Goal: Transaction & Acquisition: Purchase product/service

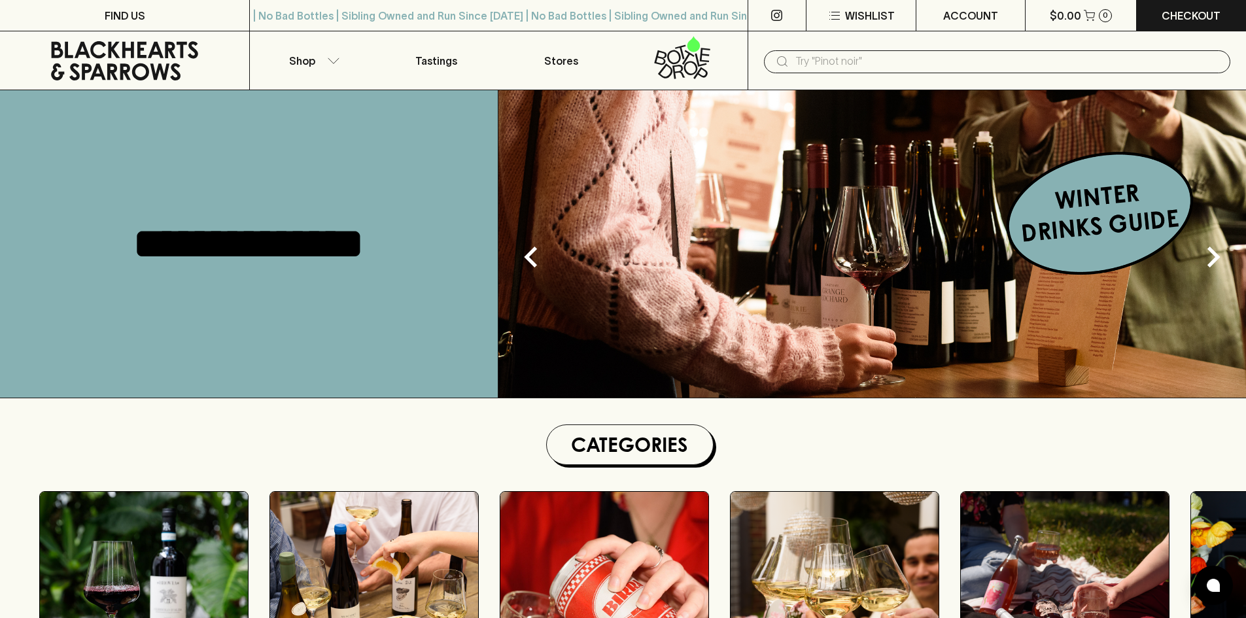
click at [853, 61] on input "text" at bounding box center [1007, 61] width 424 height 21
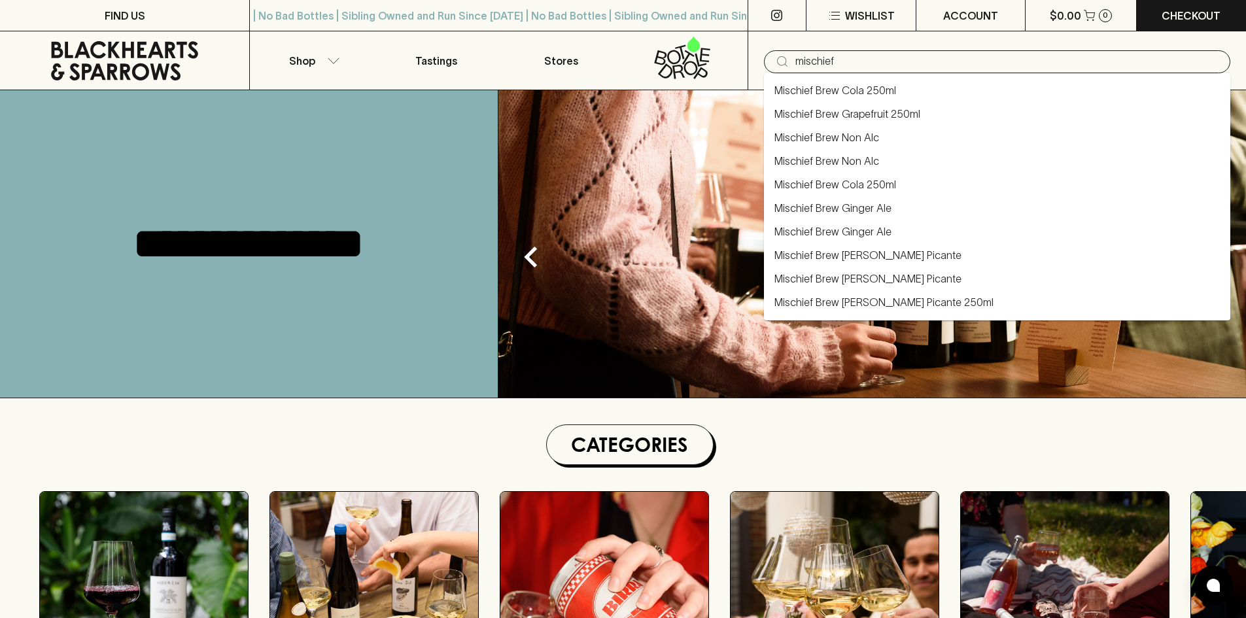
type input "mischief"
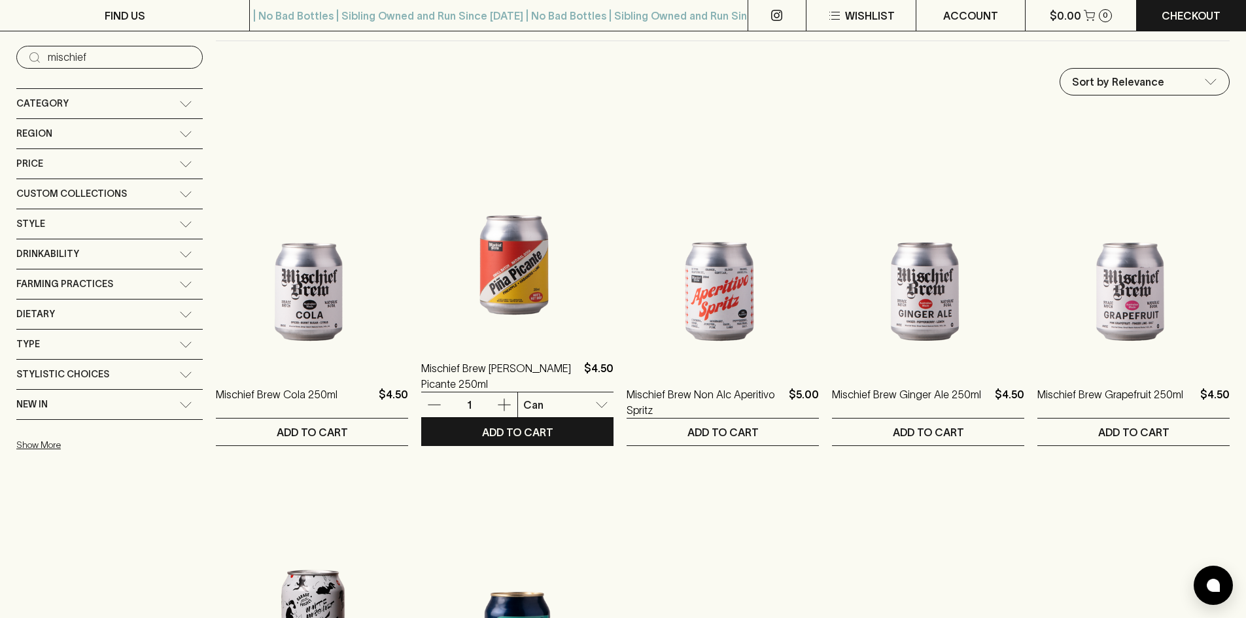
scroll to position [131, 0]
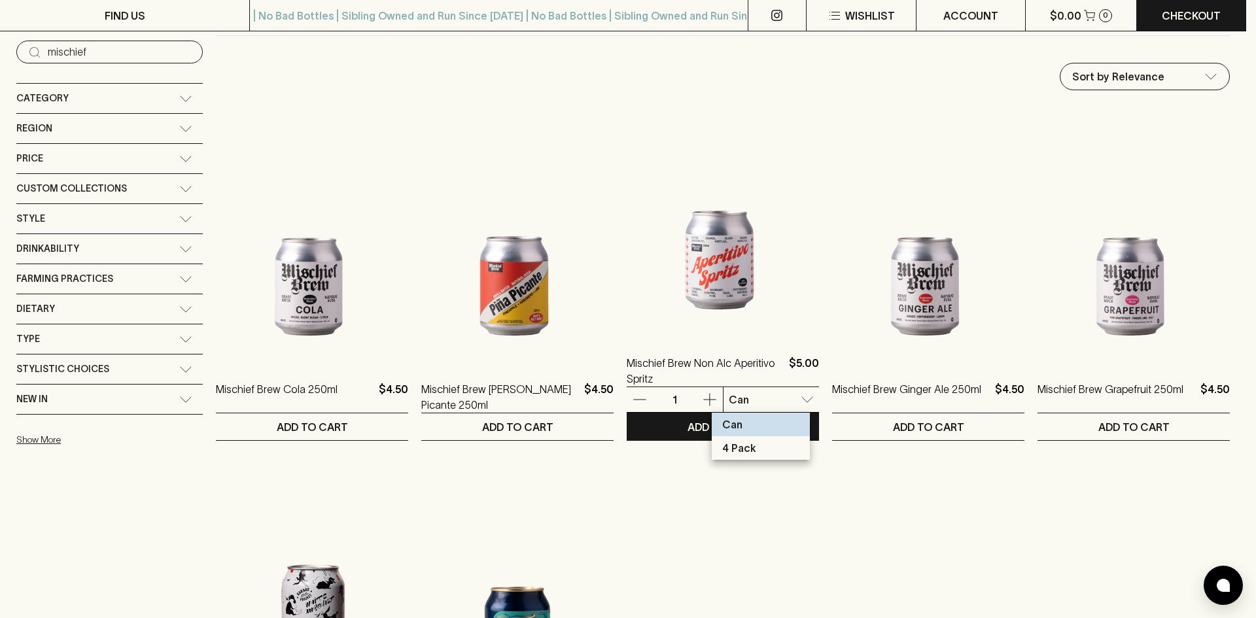
click at [751, 448] on p "4 Pack" at bounding box center [739, 448] width 34 height 16
type input "1"
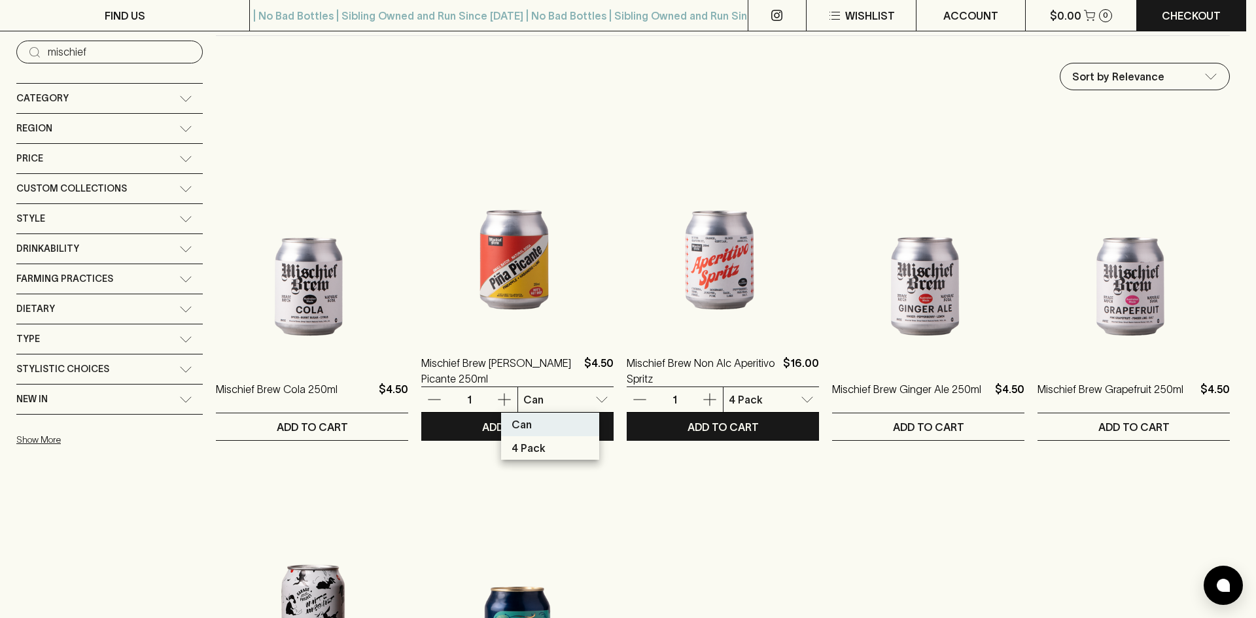
click at [534, 449] on p "4 Pack" at bounding box center [528, 448] width 34 height 16
type input "1"
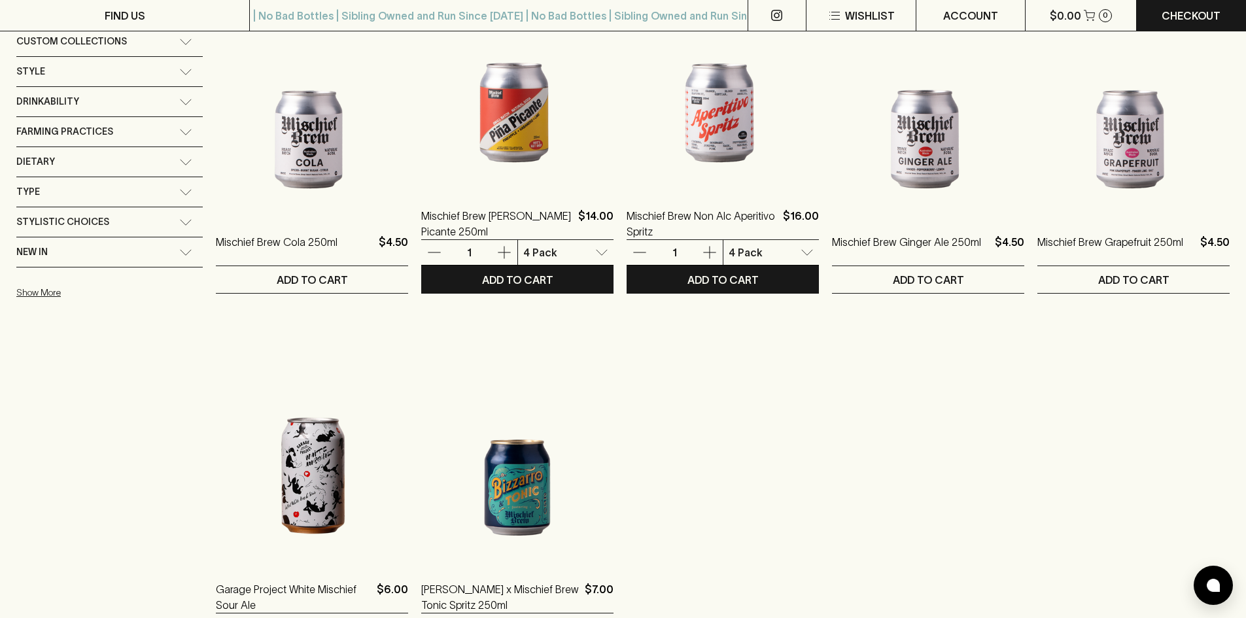
scroll to position [196, 0]
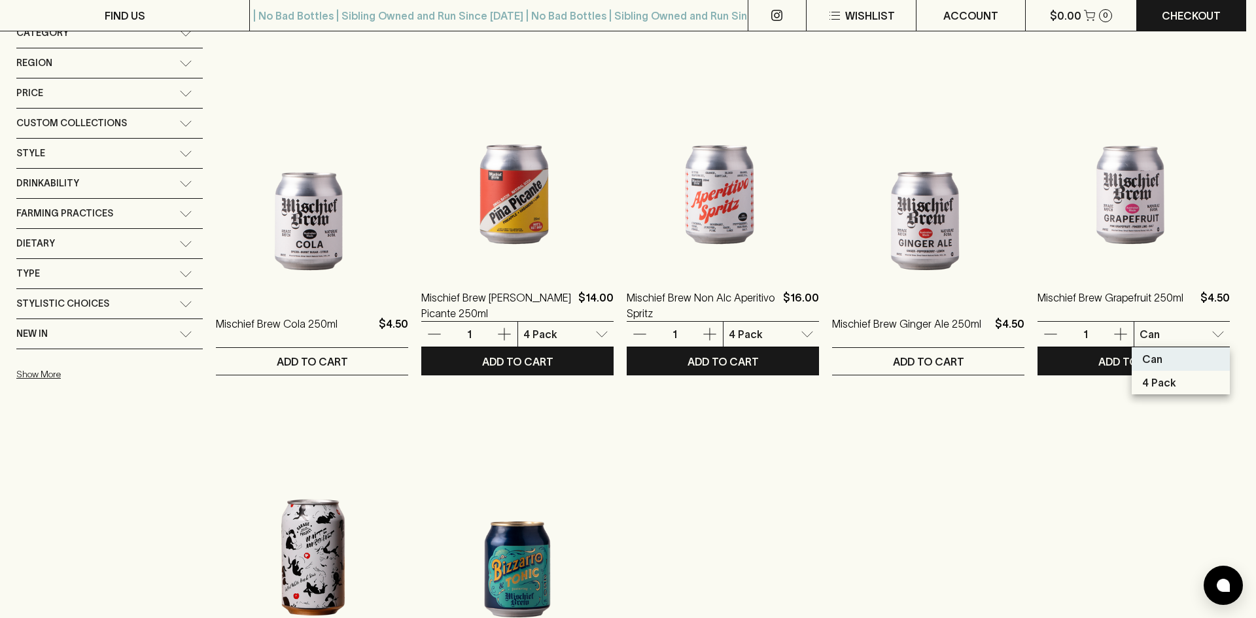
click at [1176, 383] on li "4 Pack" at bounding box center [1180, 383] width 98 height 24
type input "1"
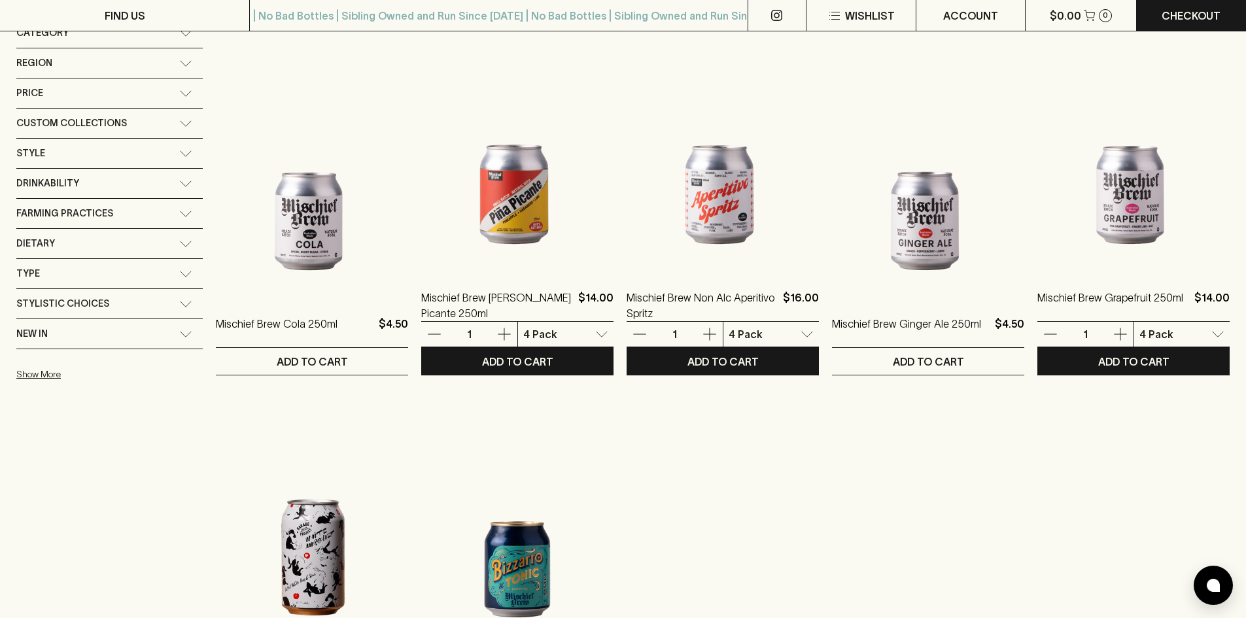
click at [1089, 502] on ol "Mischief Brew Cola 250ml $4.50 1 Can 0 ​ ADD TO CART Mischief Brew [PERSON_NAME…" at bounding box center [723, 381] width 1014 height 681
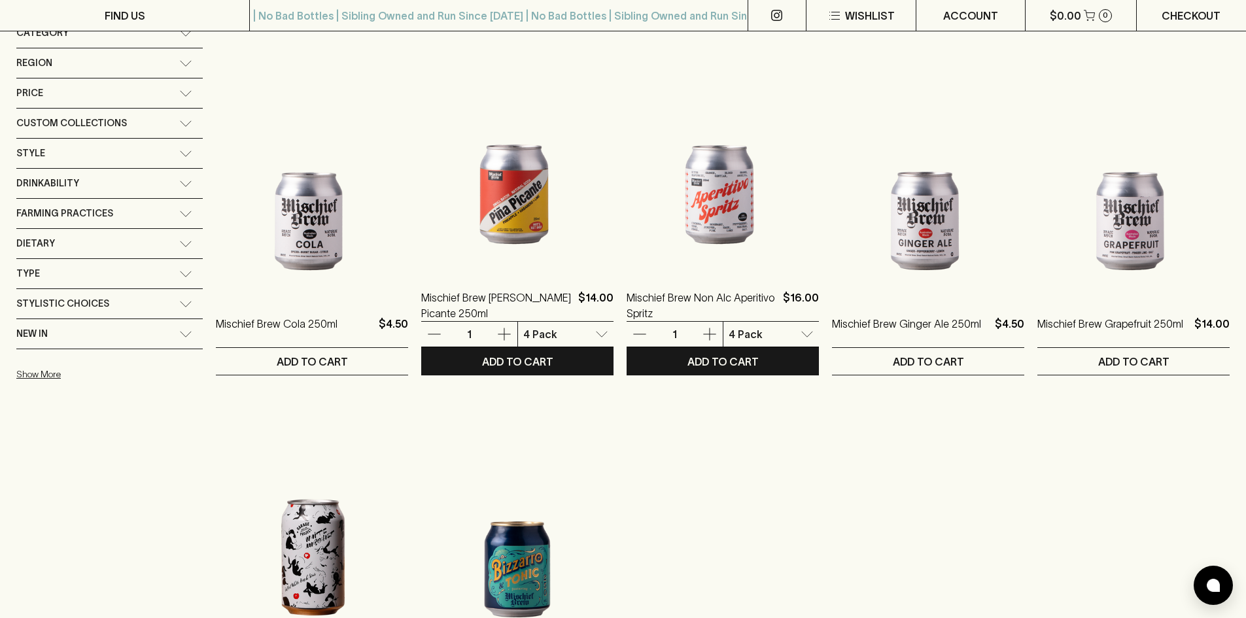
click at [1196, 14] on p "Checkout" at bounding box center [1190, 16] width 59 height 16
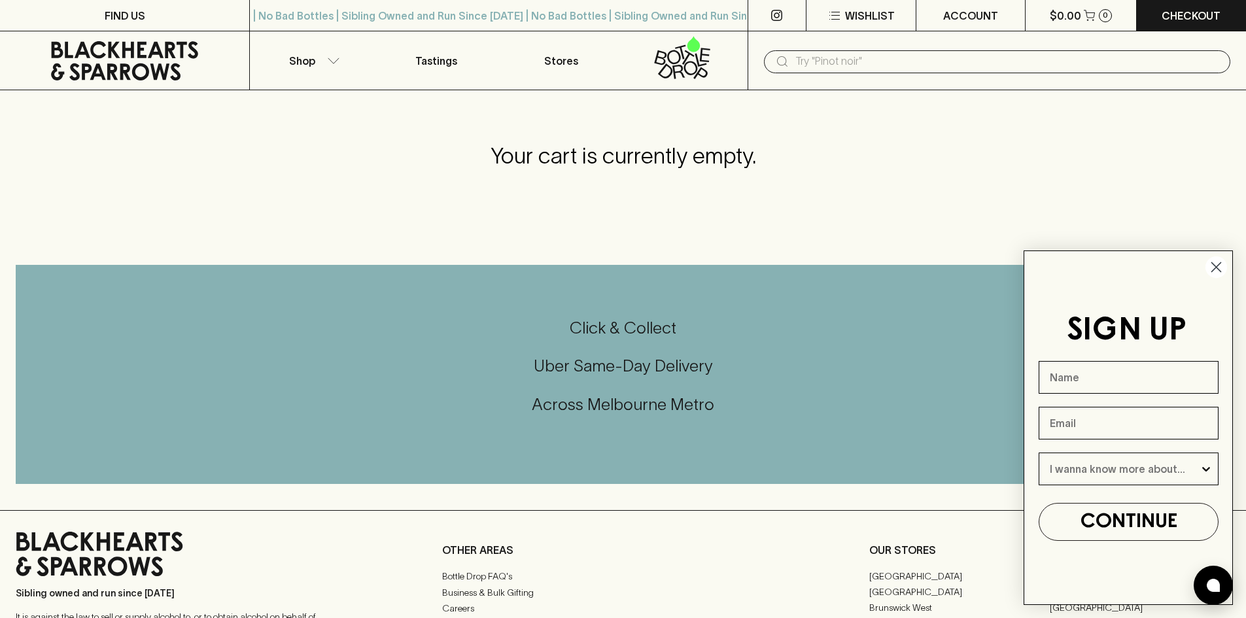
click at [1214, 264] on circle "Close dialog" at bounding box center [1216, 267] width 22 height 22
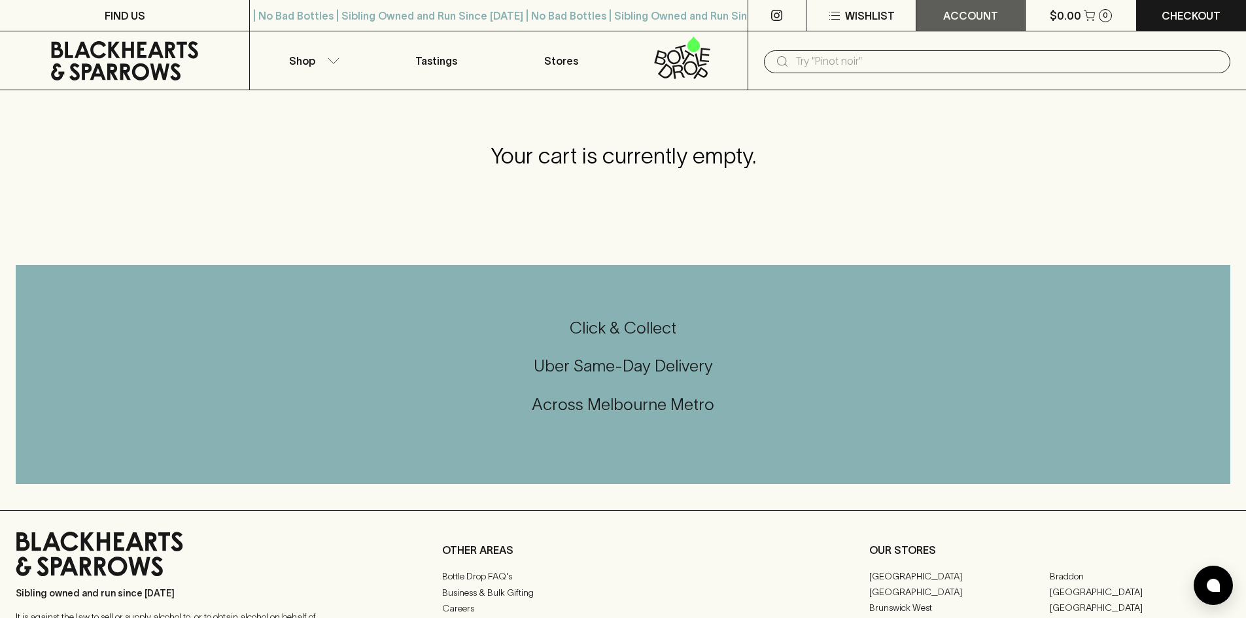
click at [957, 14] on p "ACCOUNT" at bounding box center [970, 16] width 55 height 16
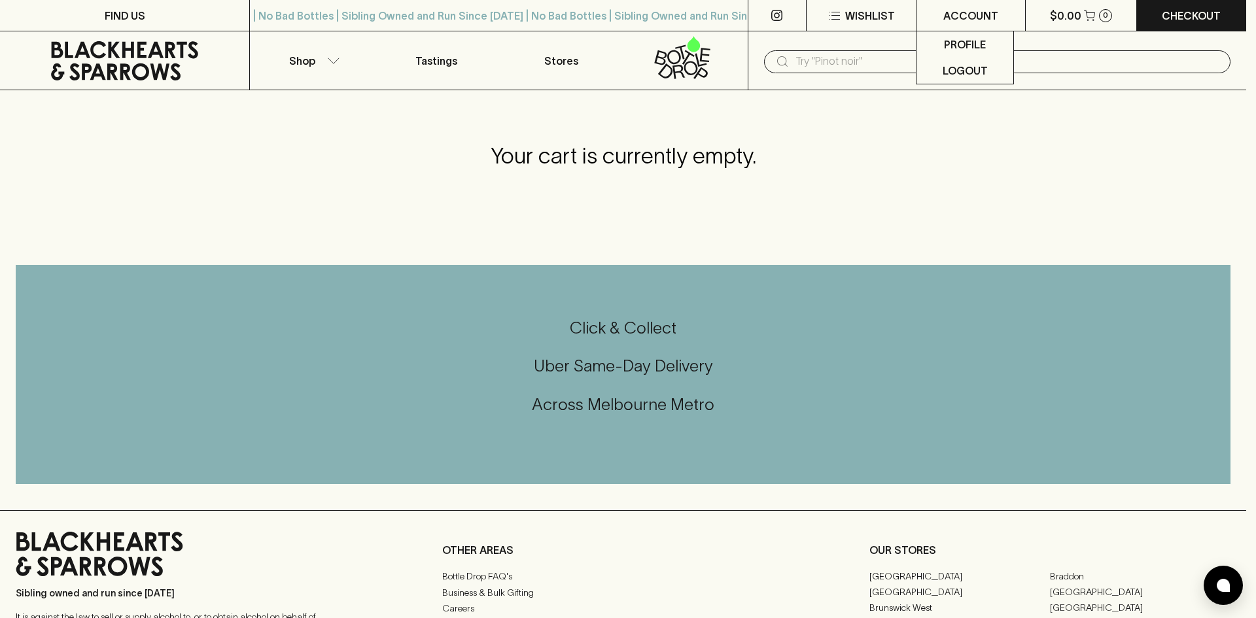
click at [923, 186] on div at bounding box center [628, 309] width 1256 height 618
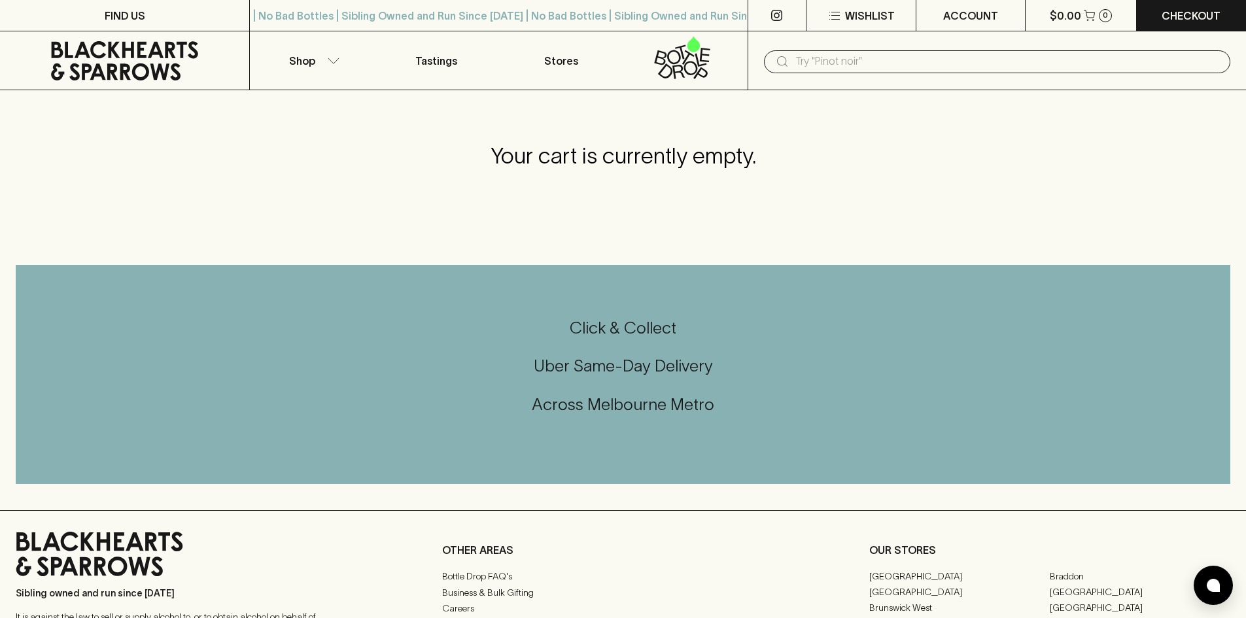
click at [604, 326] on h5 "Click & Collect" at bounding box center [623, 328] width 1214 height 22
click at [1048, 10] on button "$0.00 0" at bounding box center [1080, 15] width 110 height 31
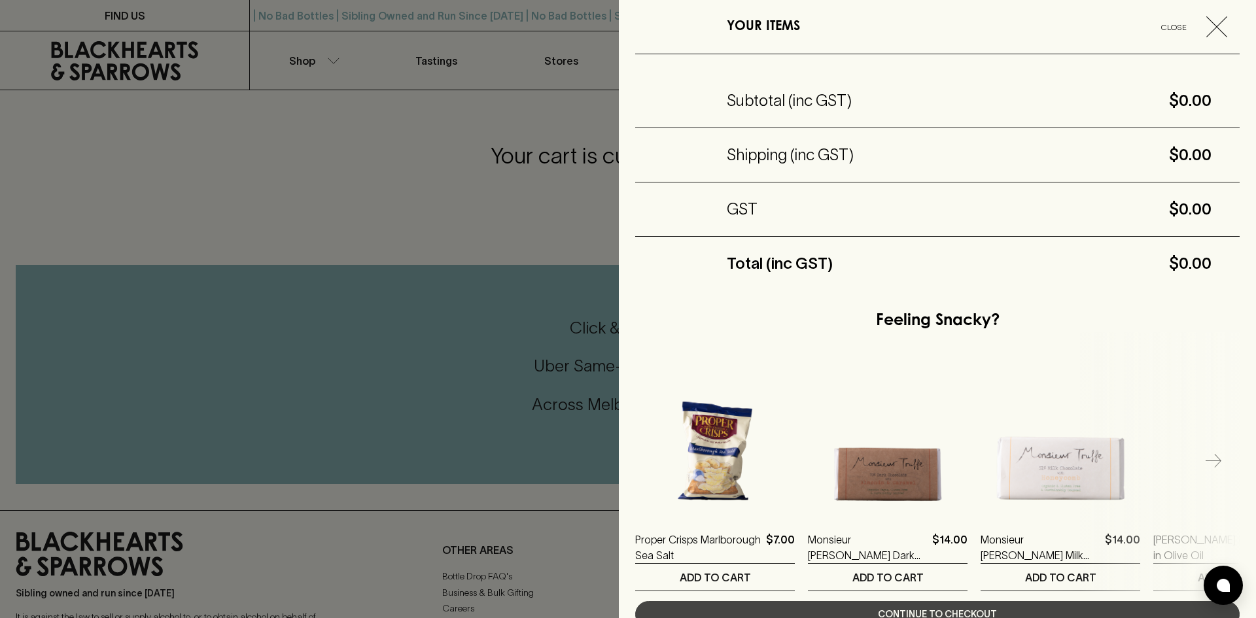
click at [1195, 27] on button "Close" at bounding box center [1191, 26] width 91 height 21
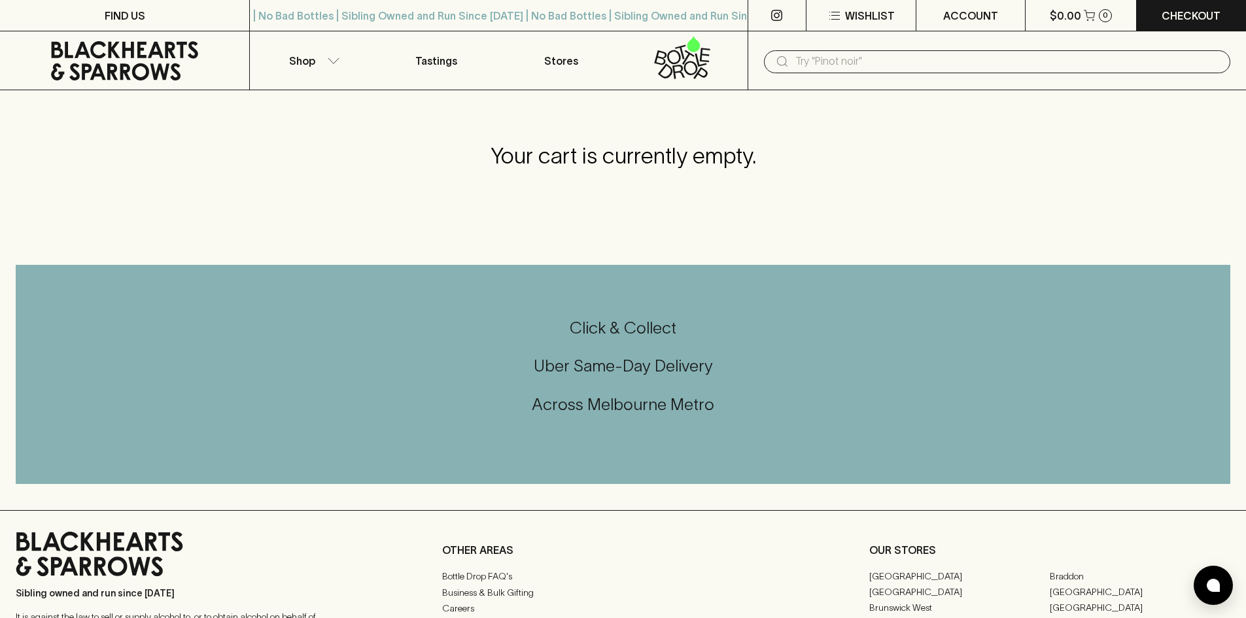
click at [924, 60] on input "text" at bounding box center [1007, 61] width 424 height 21
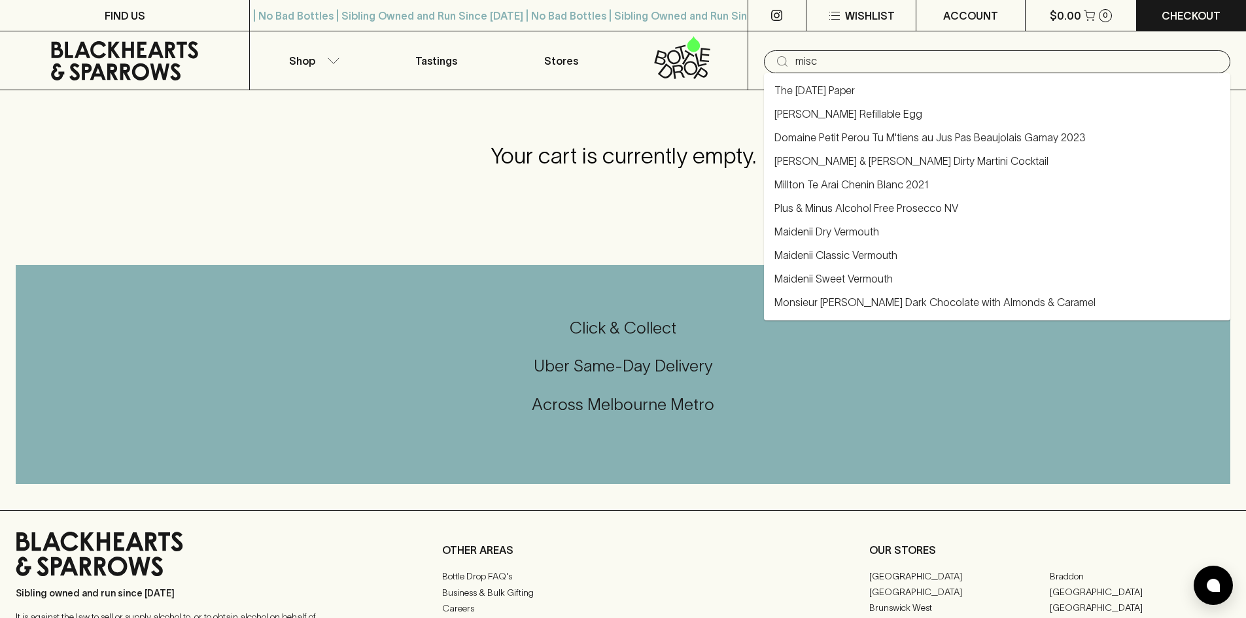
type input "[PERSON_NAME]"
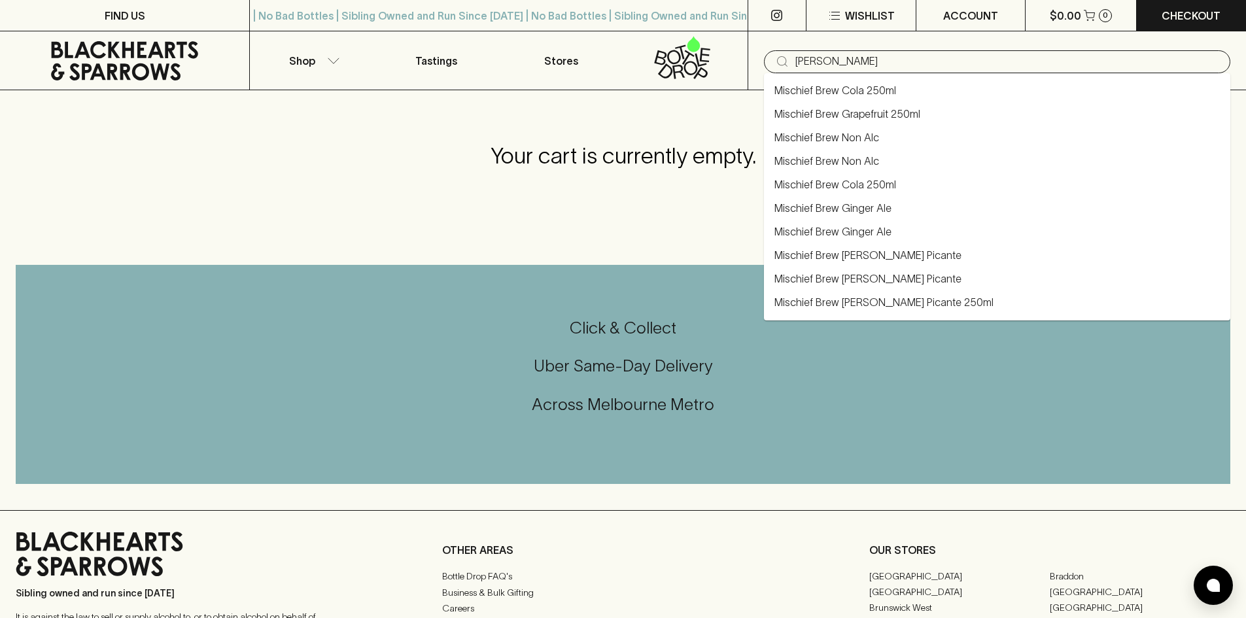
click at [871, 105] on li "Mischief Brew Grapefruit 250ml" at bounding box center [997, 114] width 466 height 24
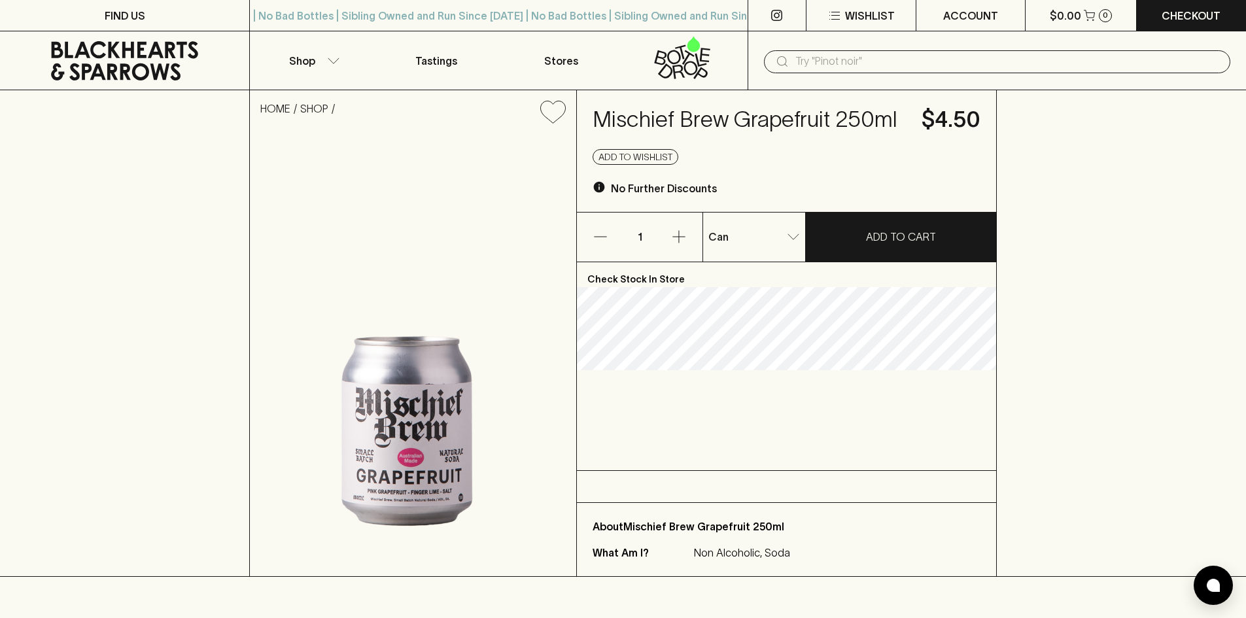
click at [678, 235] on icon "button" at bounding box center [679, 237] width 16 height 16
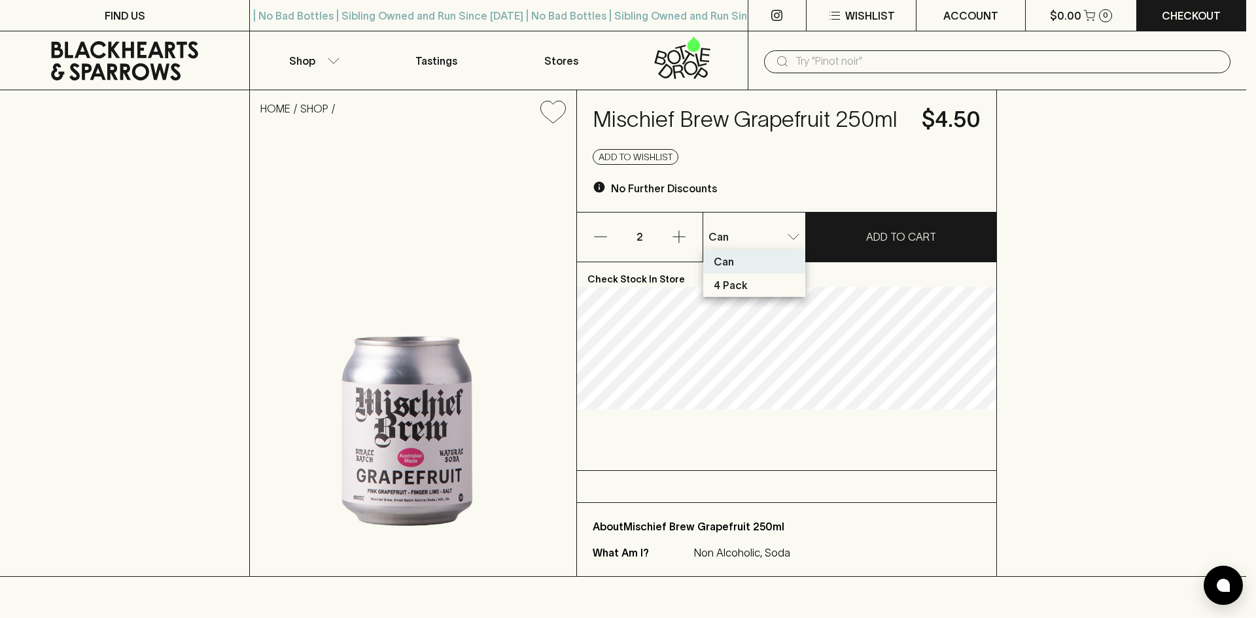
click at [738, 284] on p "4 Pack" at bounding box center [730, 285] width 34 height 16
type input "1"
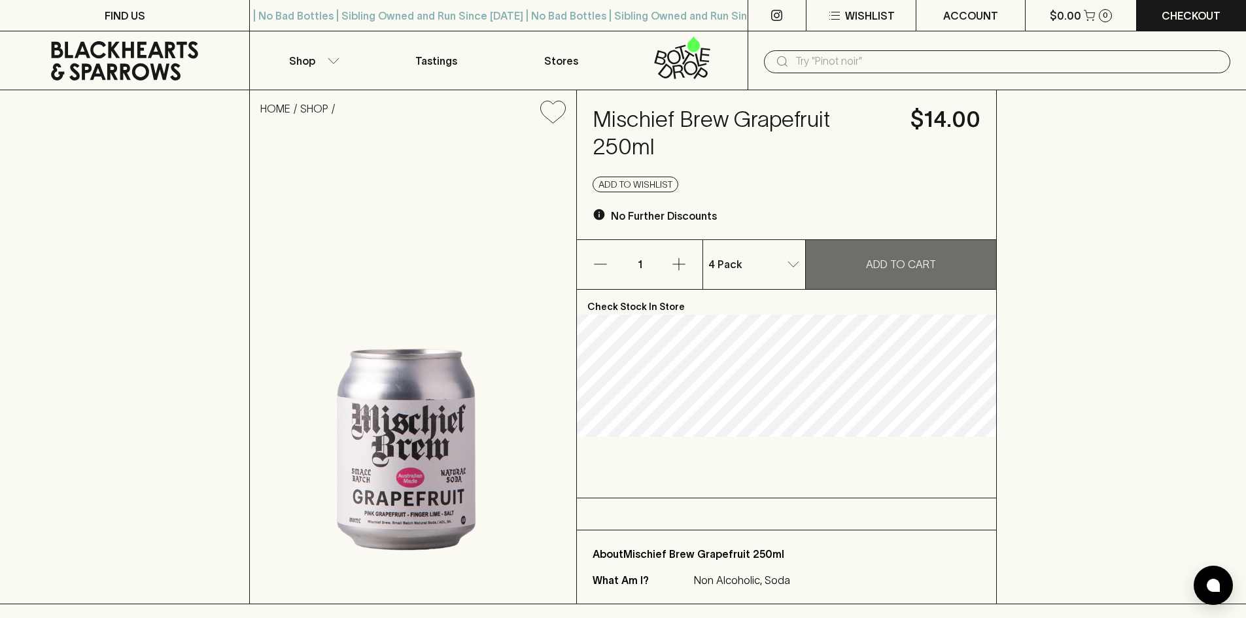
click at [909, 257] on p "ADD TO CART" at bounding box center [901, 264] width 70 height 16
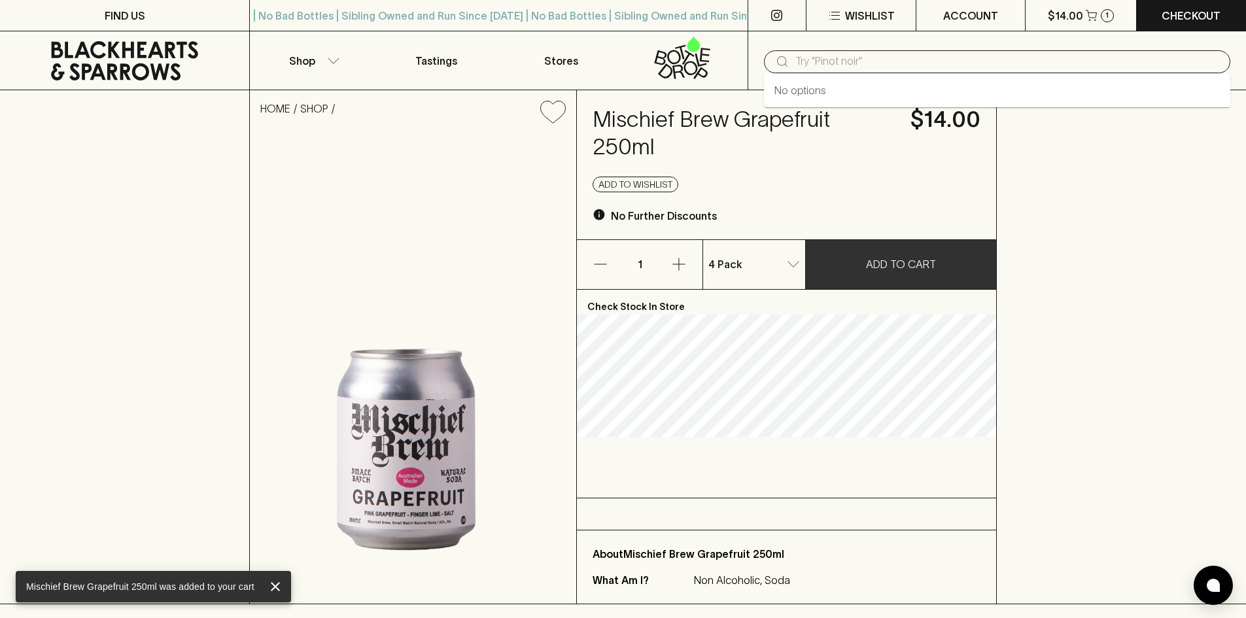
click at [902, 65] on input "text" at bounding box center [1007, 61] width 424 height 21
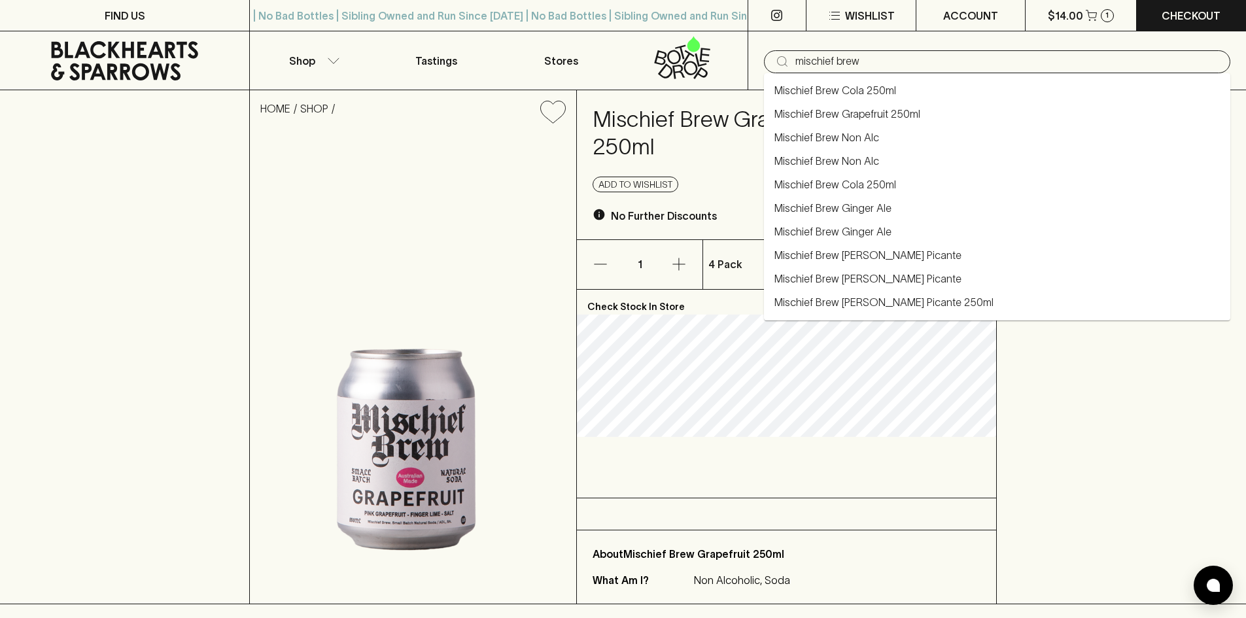
type input "mischief brew"
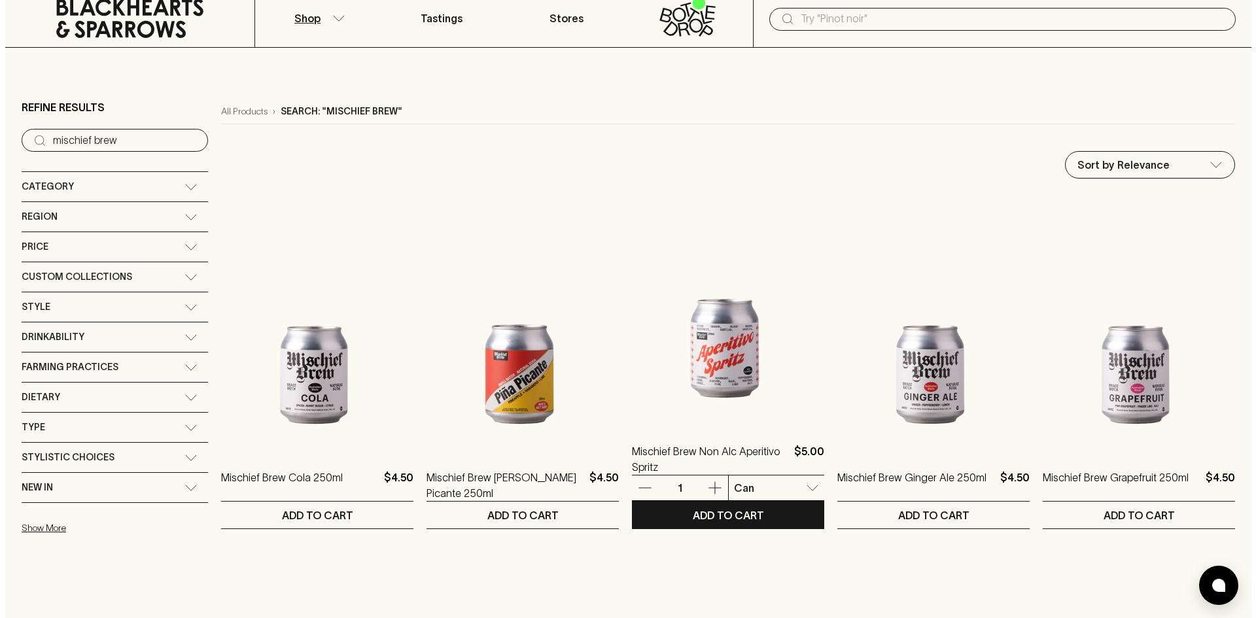
scroll to position [131, 0]
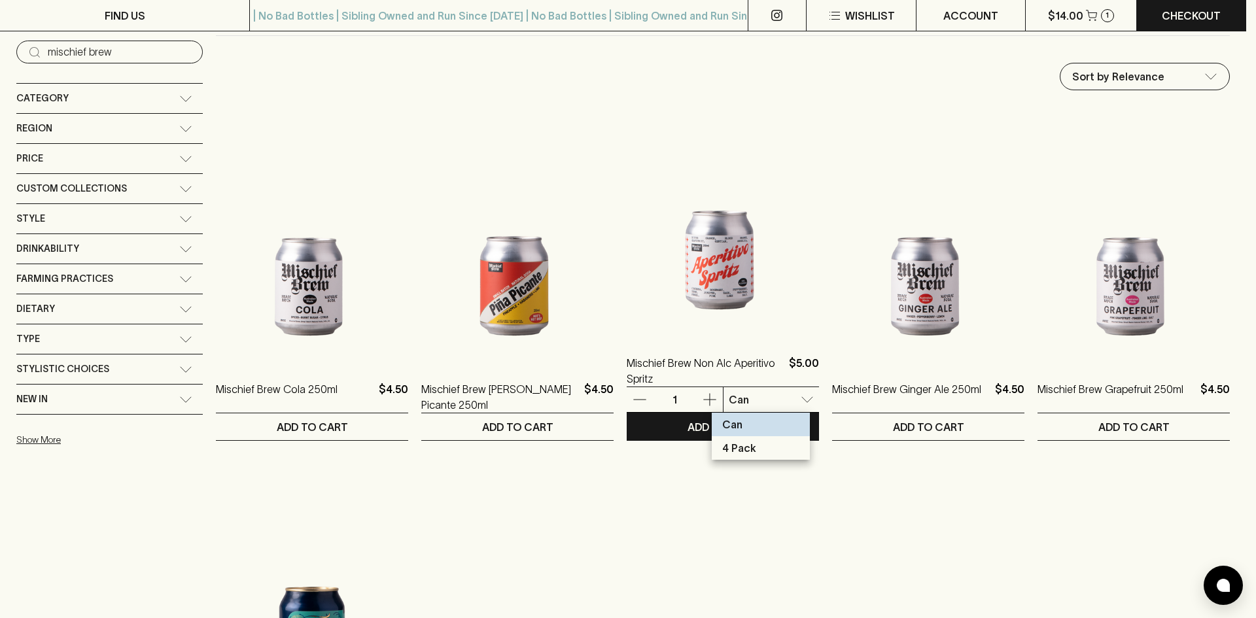
click at [767, 448] on li "4 Pack" at bounding box center [760, 448] width 98 height 24
type input "1"
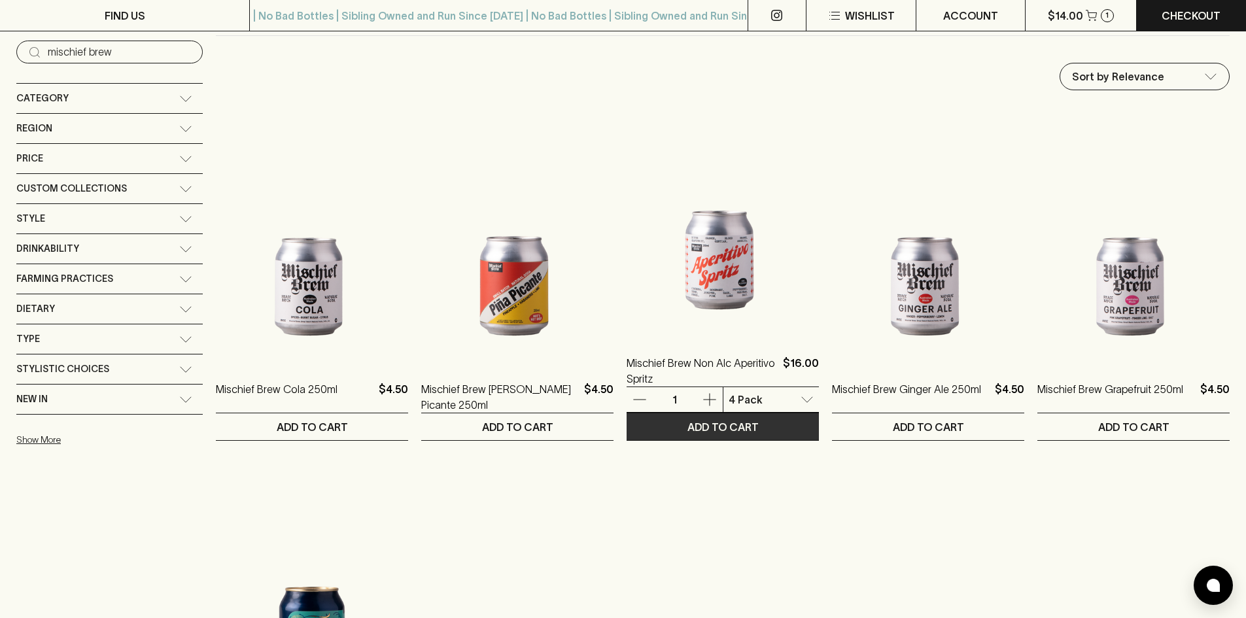
click at [728, 429] on p "ADD TO CART" at bounding box center [722, 427] width 71 height 16
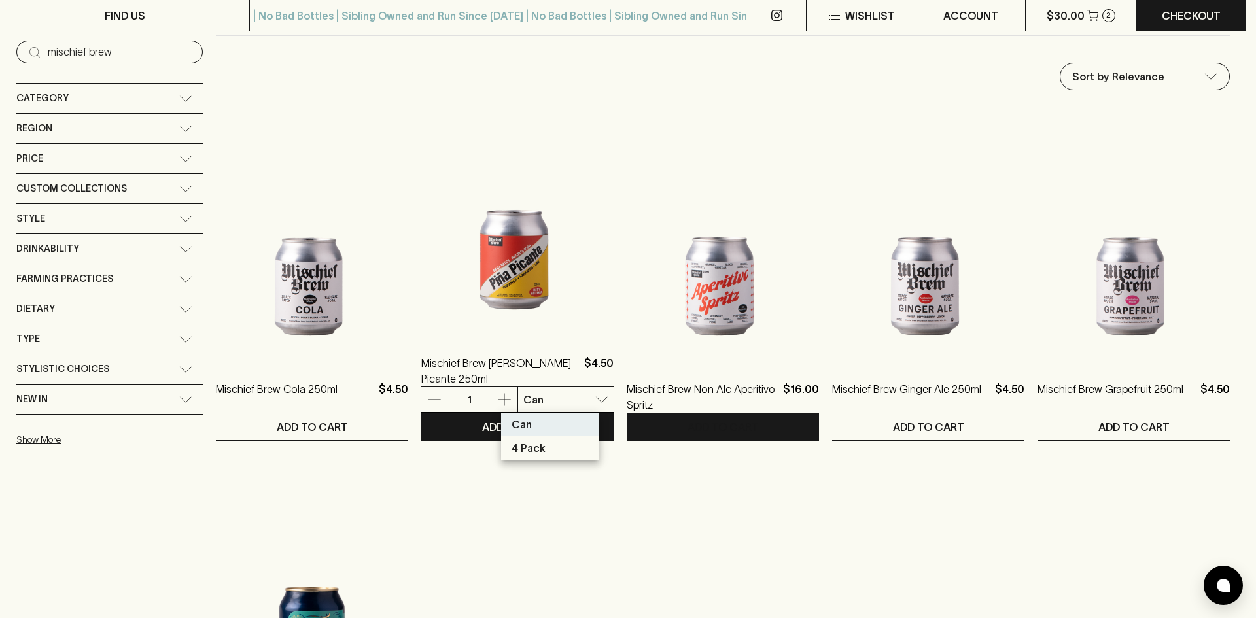
drag, startPoint x: 545, startPoint y: 441, endPoint x: 536, endPoint y: 439, distance: 9.4
click at [544, 441] on li "4 Pack" at bounding box center [550, 448] width 98 height 24
type input "1"
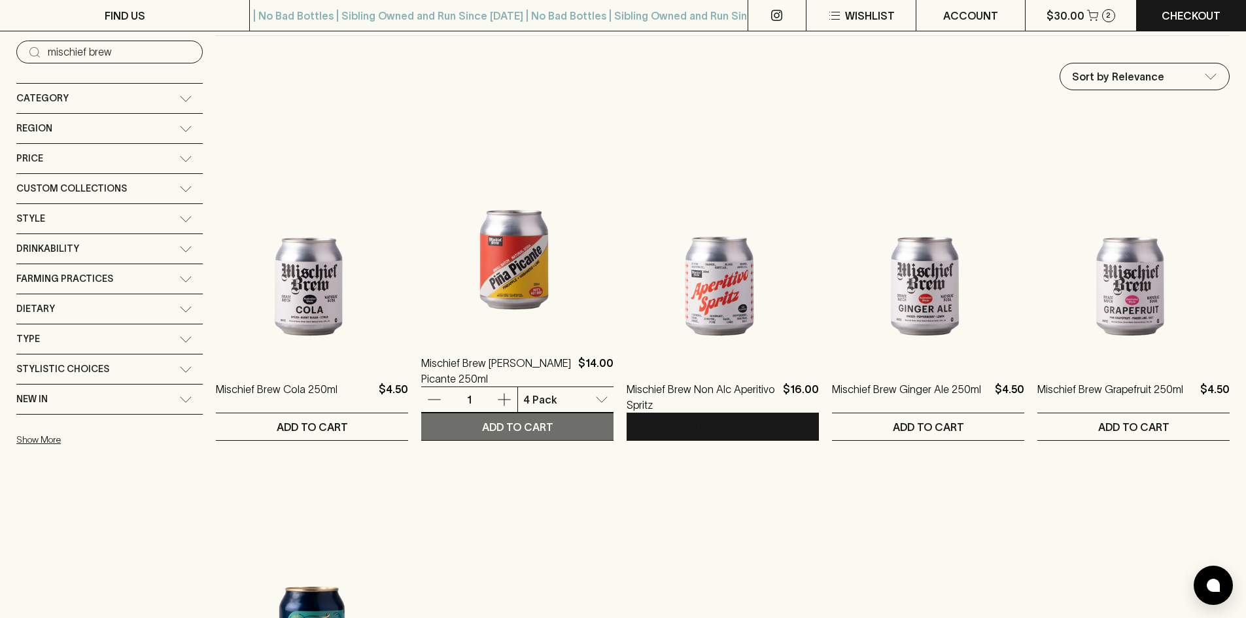
click at [505, 427] on p "ADD TO CART" at bounding box center [517, 427] width 71 height 16
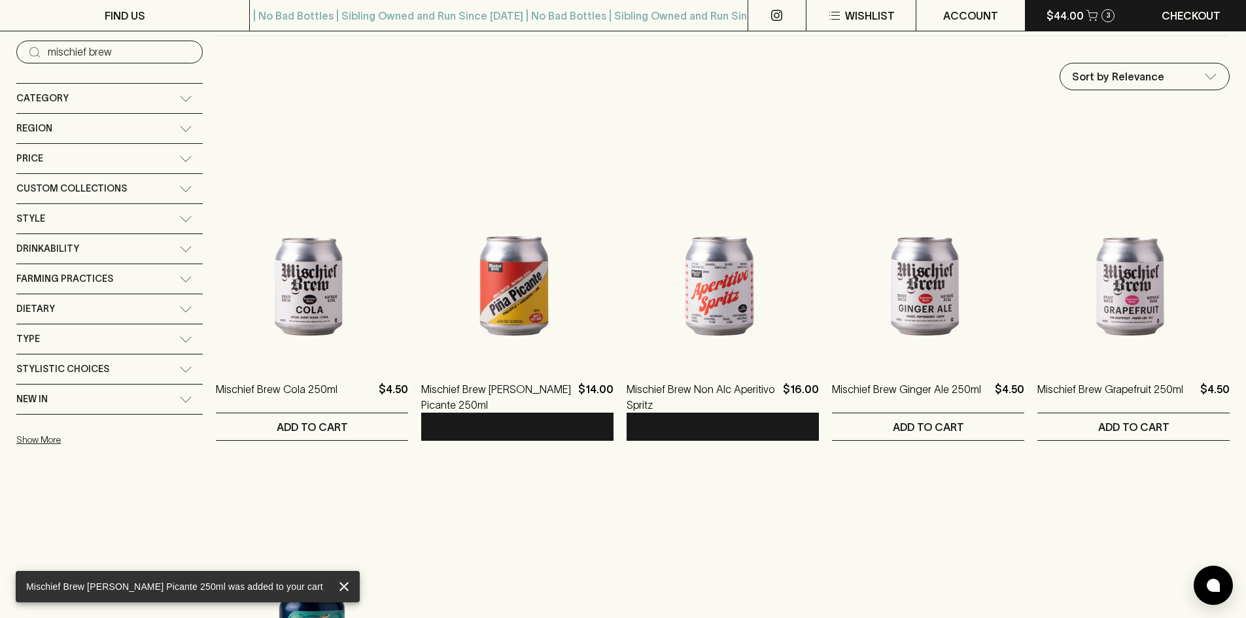
click at [1069, 16] on p "$44.00" at bounding box center [1064, 16] width 37 height 16
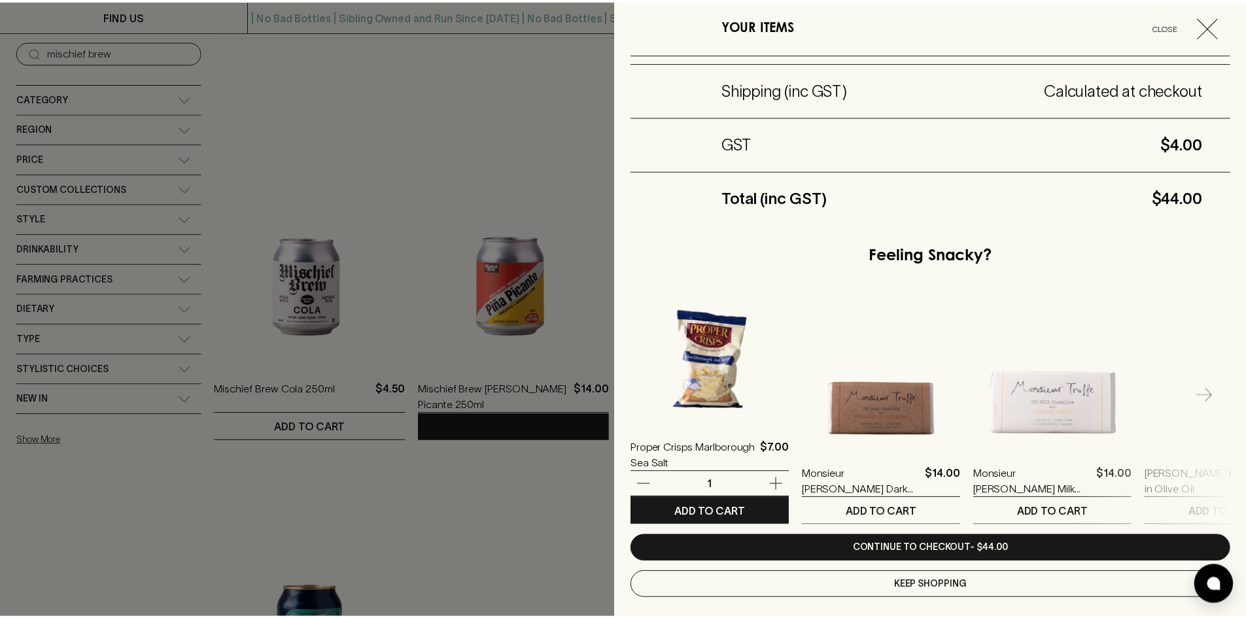
scroll to position [366, 0]
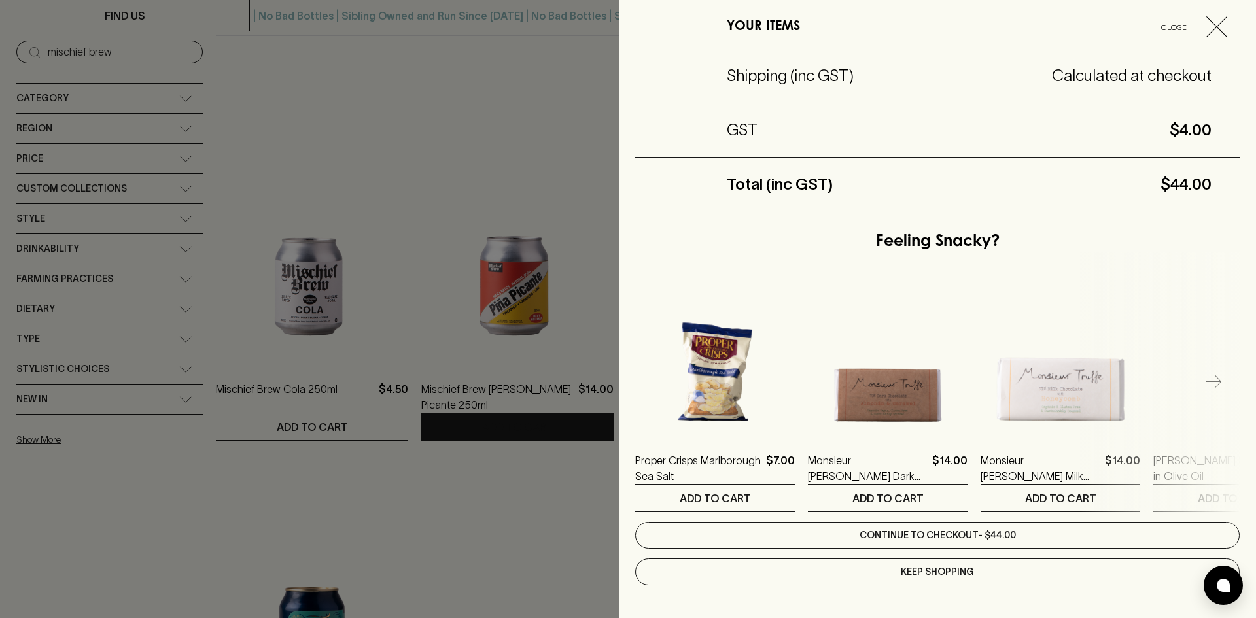
click at [983, 530] on link "Continue to checkout - $44.00" at bounding box center [937, 535] width 604 height 27
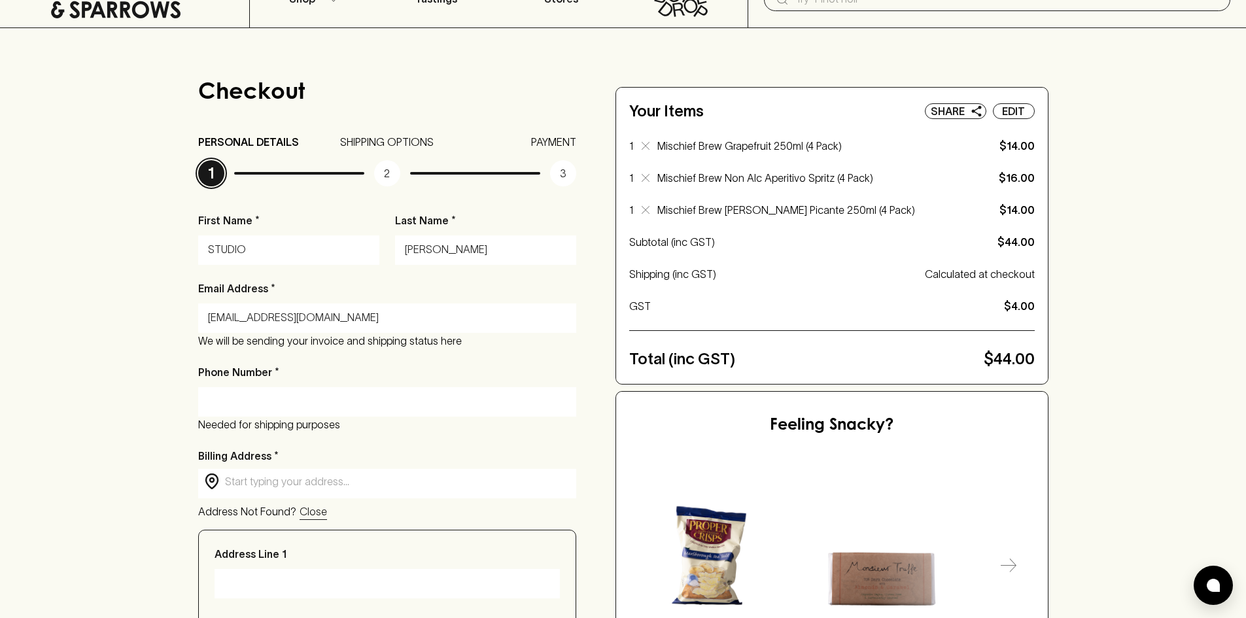
scroll to position [65, 0]
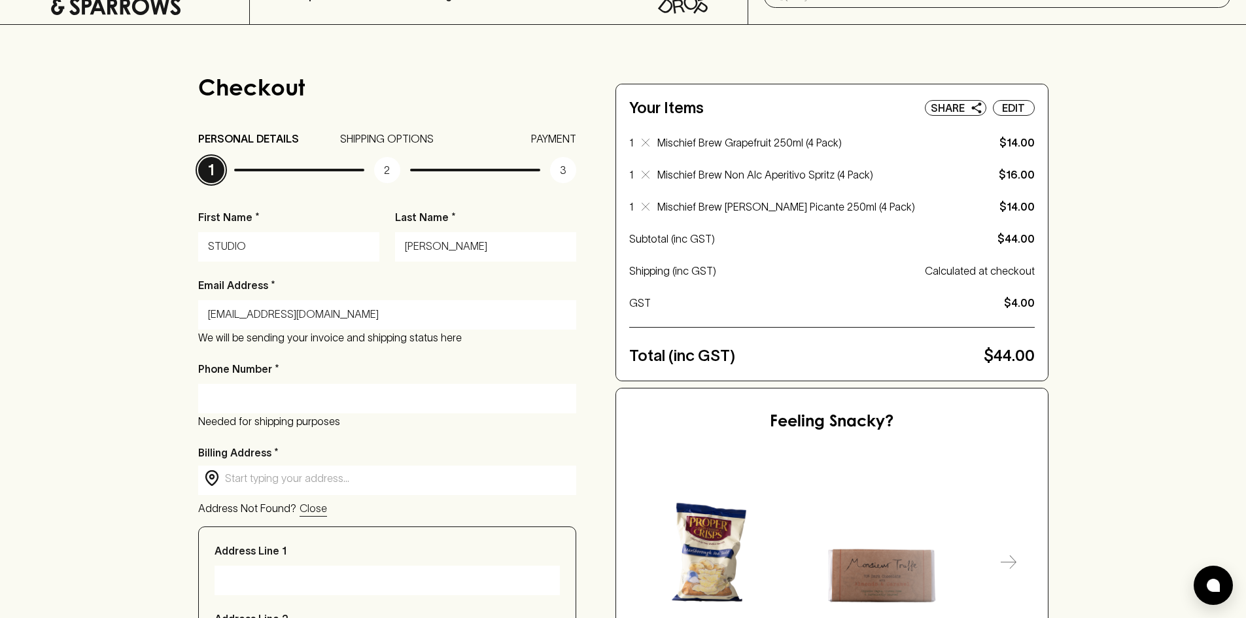
click at [393, 397] on input "Phone Number *" at bounding box center [387, 398] width 359 height 21
type input "0438359432"
click at [63, 432] on div "Checkout PERSONAL DETAILS 1 SHIPPING OPTIONS 2 PAYMENT 3 First Name * STUDIO La…" at bounding box center [623, 534] width 1246 height 1019
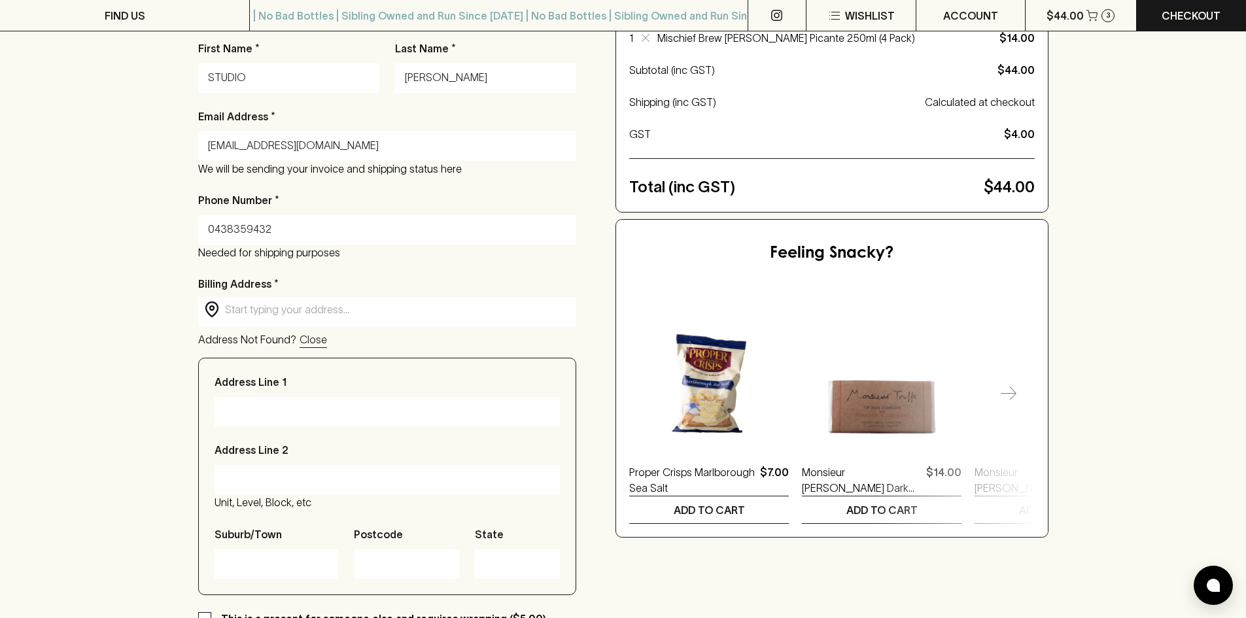
scroll to position [262, 0]
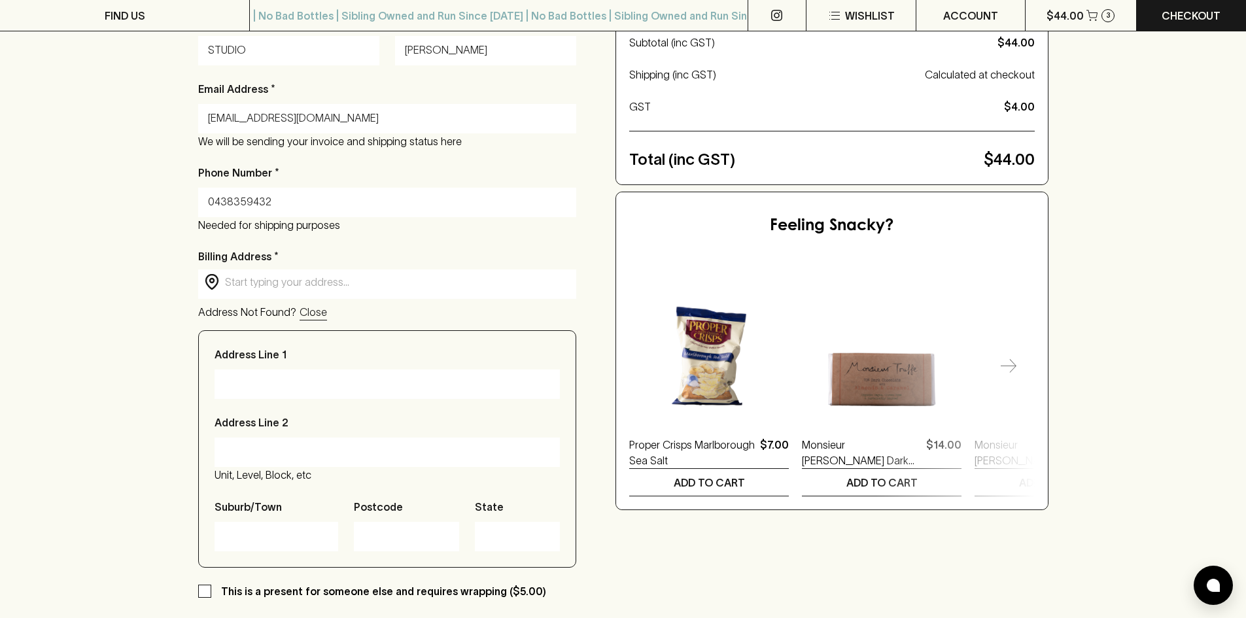
click at [251, 385] on input "Address Line 1" at bounding box center [387, 383] width 326 height 21
type input "[STREET_ADDRESS]"
type input "Level 4"
type input "Cremorne"
type input "3121"
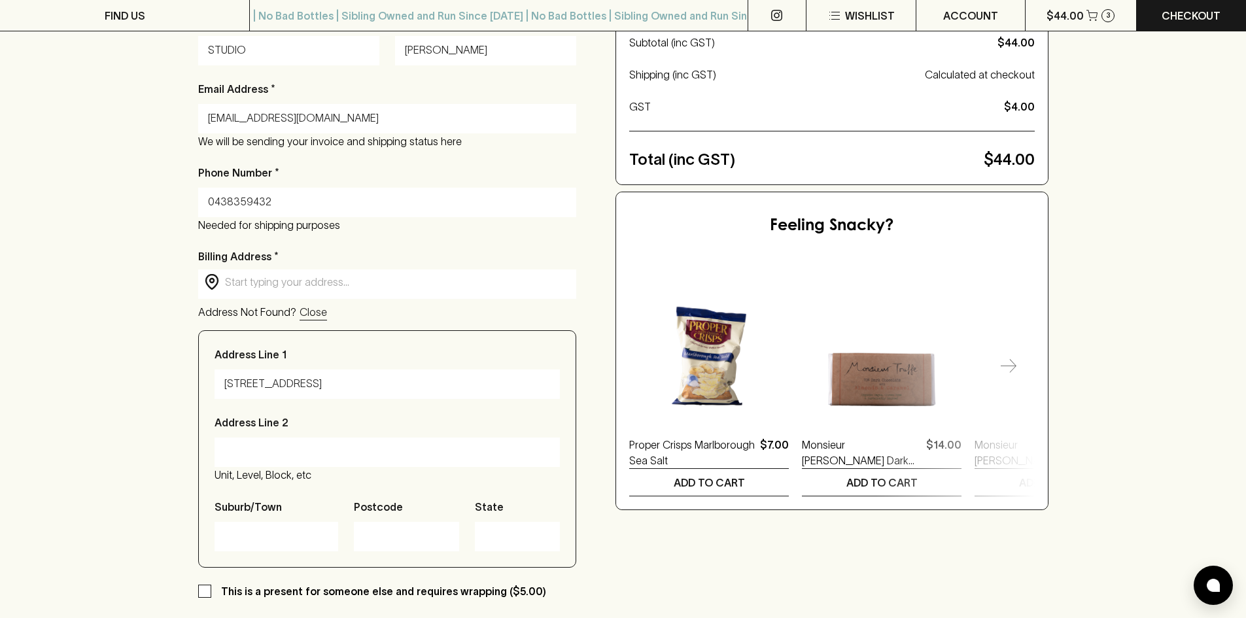
type input "VIC"
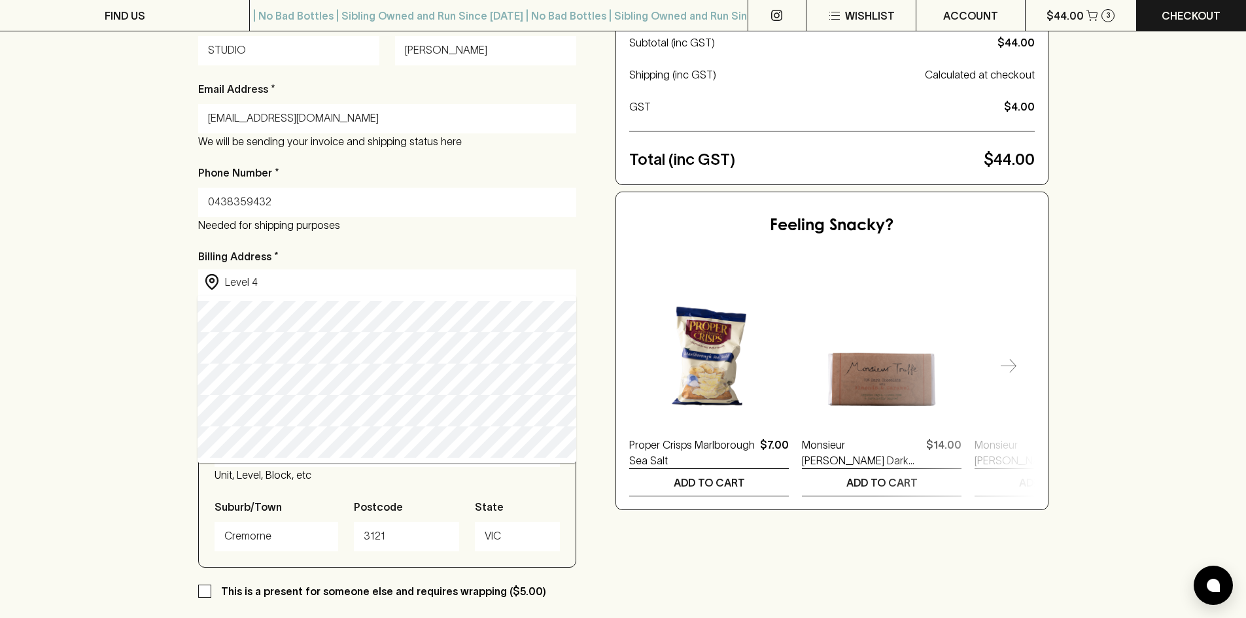
click at [86, 386] on div "Checkout PERSONAL DETAILS 1 SHIPPING OPTIONS 2 PAYMENT 3 First Name * STUDIO La…" at bounding box center [623, 338] width 1246 height 1019
click at [94, 352] on div "Checkout PERSONAL DETAILS 1 SHIPPING OPTIONS 2 PAYMENT 3 First Name * STUDIO La…" at bounding box center [623, 338] width 1246 height 1019
click at [345, 260] on p "Billing Address *" at bounding box center [387, 256] width 379 height 16
click at [301, 283] on input "Level 4" at bounding box center [398, 282] width 346 height 15
type input "[STREET_ADDRESS]"
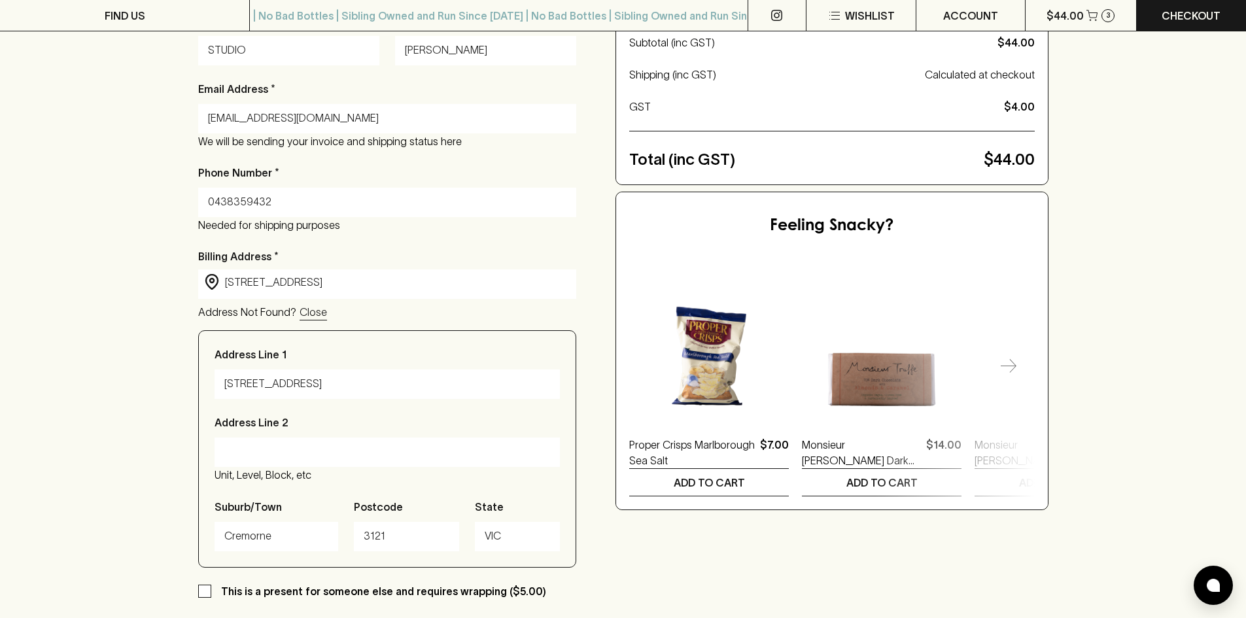
type input "Victoria"
type input "[STREET_ADDRESS]"
click at [237, 451] on input "Address Line 2" at bounding box center [387, 451] width 326 height 21
type input "[STREET_ADDRESS]"
drag, startPoint x: 294, startPoint y: 381, endPoint x: 188, endPoint y: 376, distance: 105.4
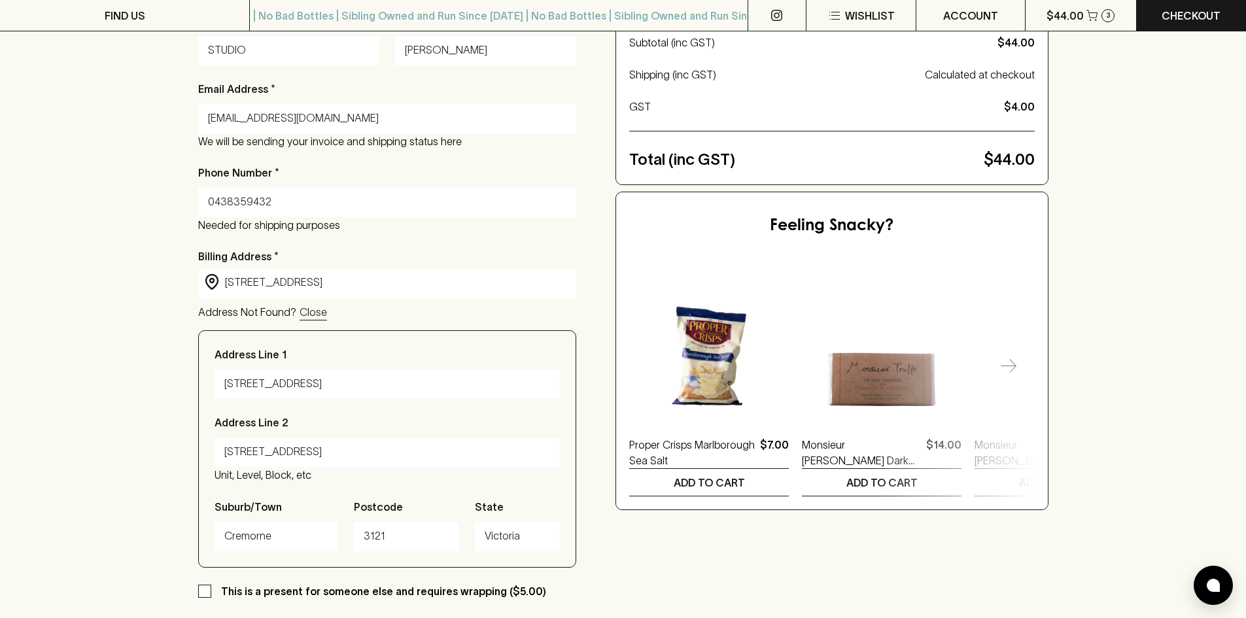
click at [188, 376] on div "Checkout PERSONAL DETAILS 1 SHIPPING OPTIONS 2 PAYMENT 3 First Name * STUDIO La…" at bounding box center [623, 338] width 1246 height 1019
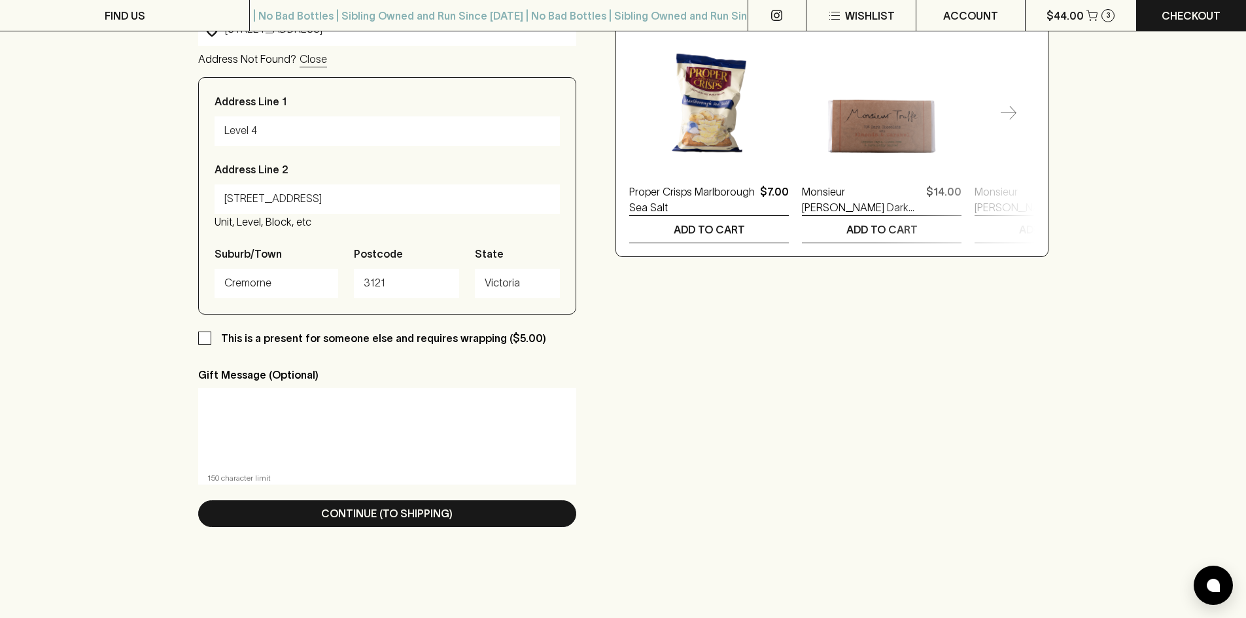
scroll to position [523, 0]
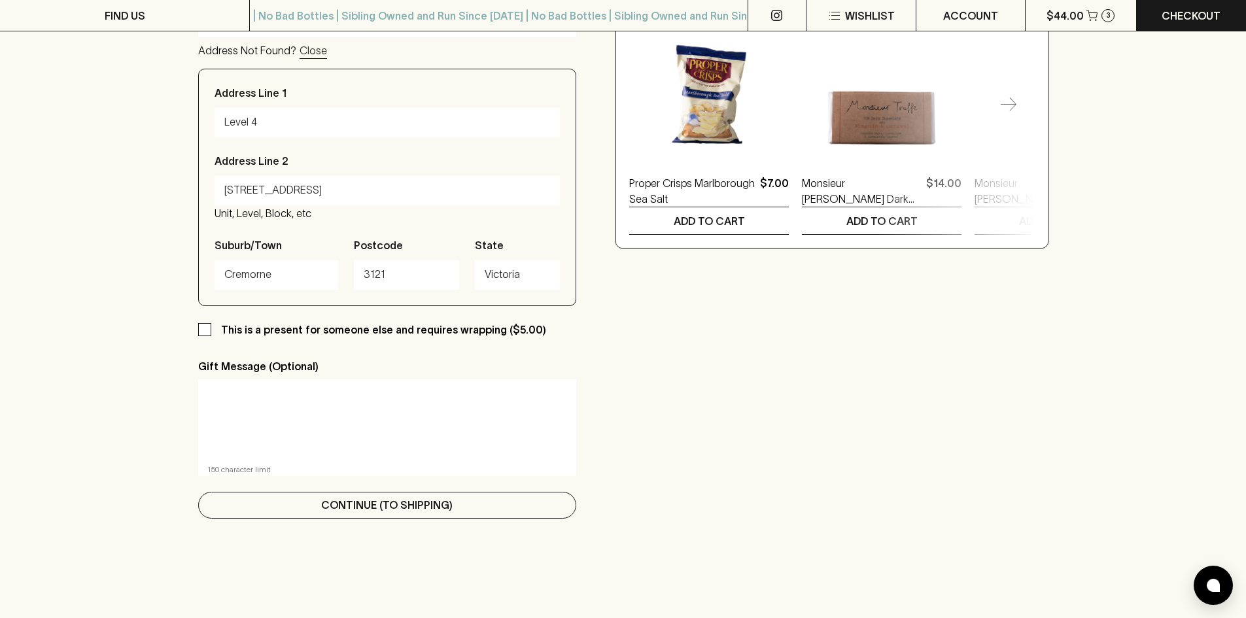
type input "Level 4"
click at [345, 502] on p "Continue (To Shipping)" at bounding box center [386, 505] width 131 height 16
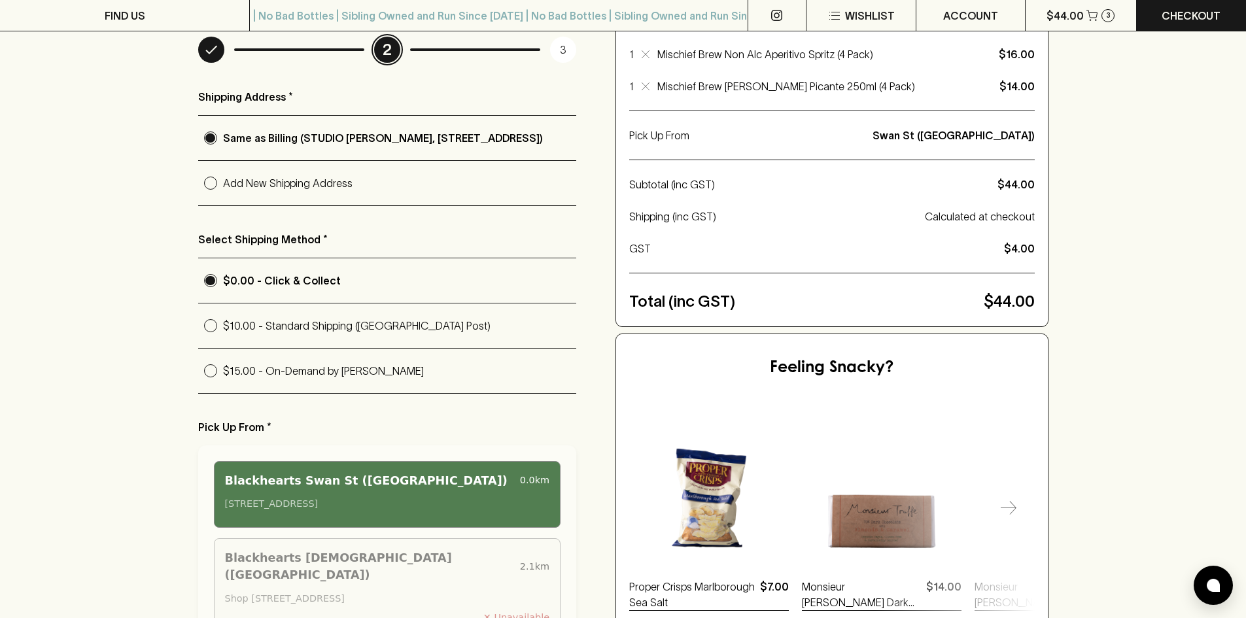
scroll to position [262, 0]
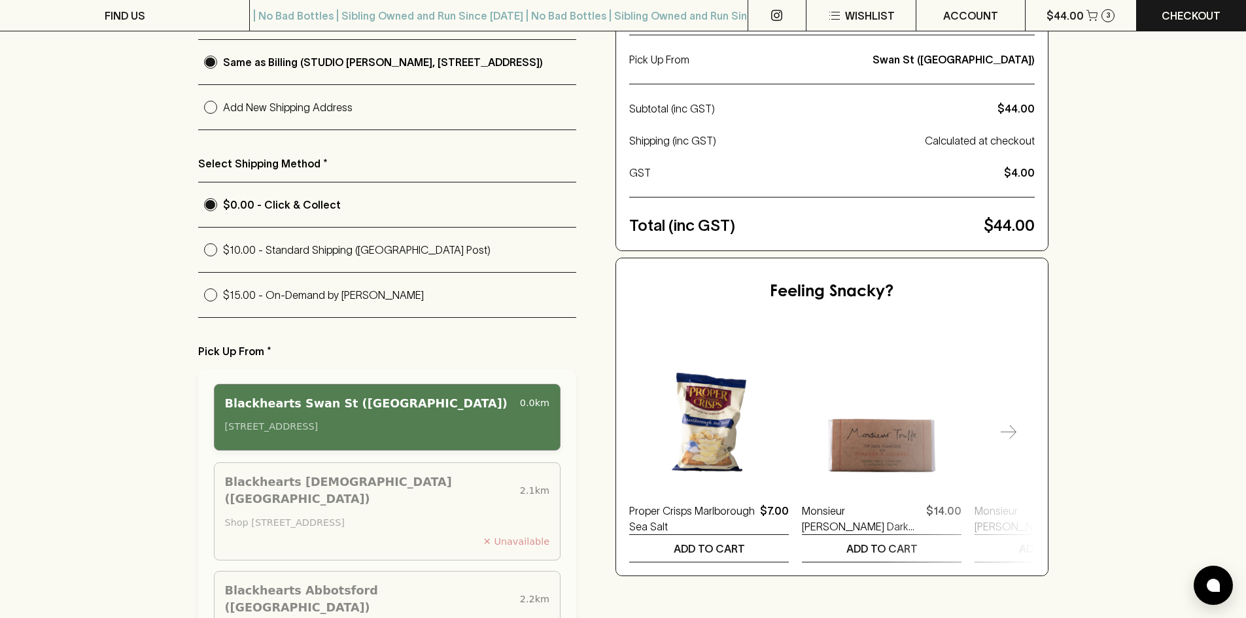
click at [271, 412] on div "Blackhearts Swan St ([GEOGRAPHIC_DATA])" at bounding box center [370, 403] width 290 height 17
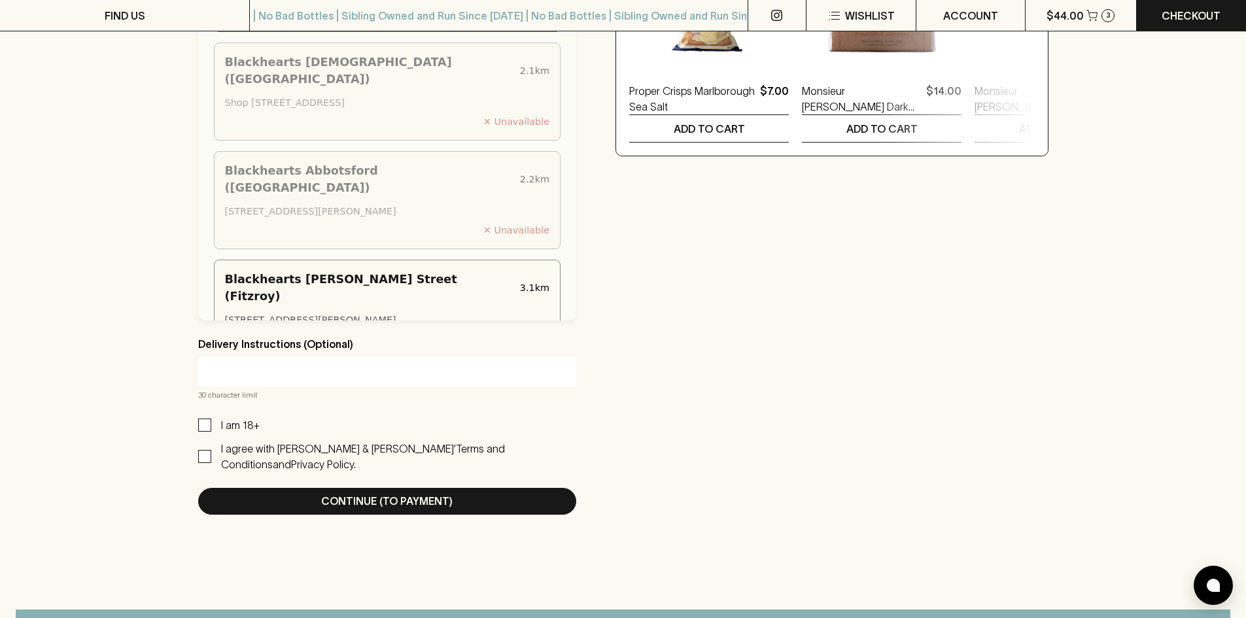
scroll to position [719, 0]
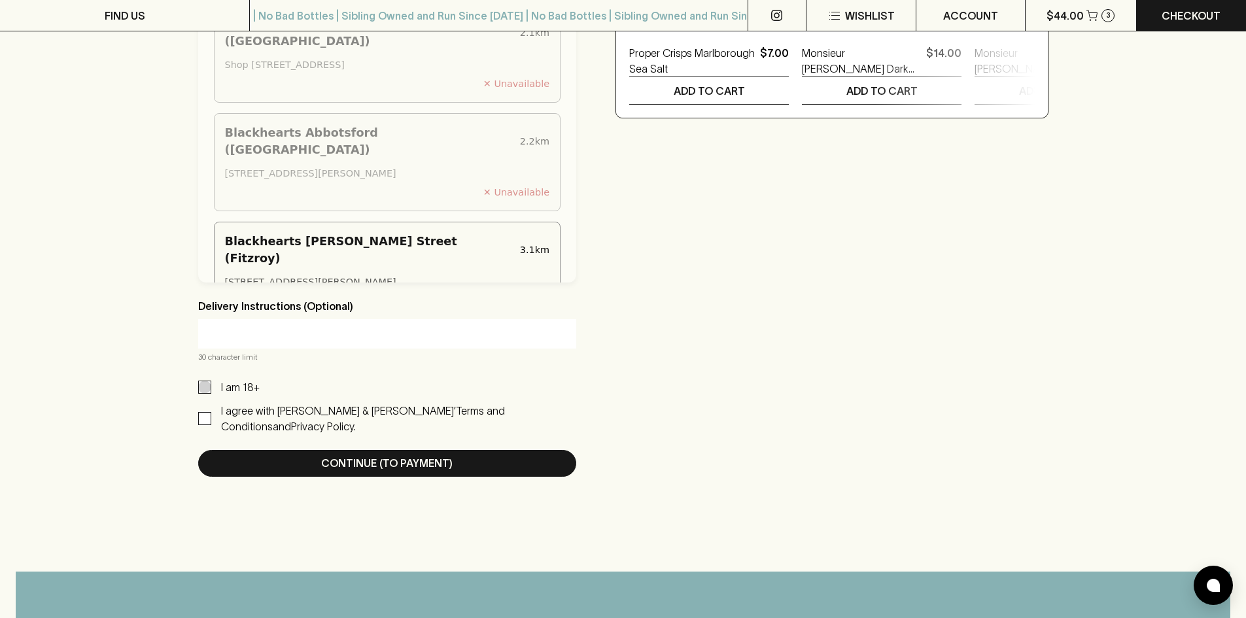
click at [200, 390] on input "I am 18+" at bounding box center [204, 387] width 13 height 13
checkbox input "true"
click at [199, 412] on input "I agree with [PERSON_NAME] & [PERSON_NAME]’ Terms and Conditions and Privacy Po…" at bounding box center [204, 418] width 13 height 13
checkbox input "true"
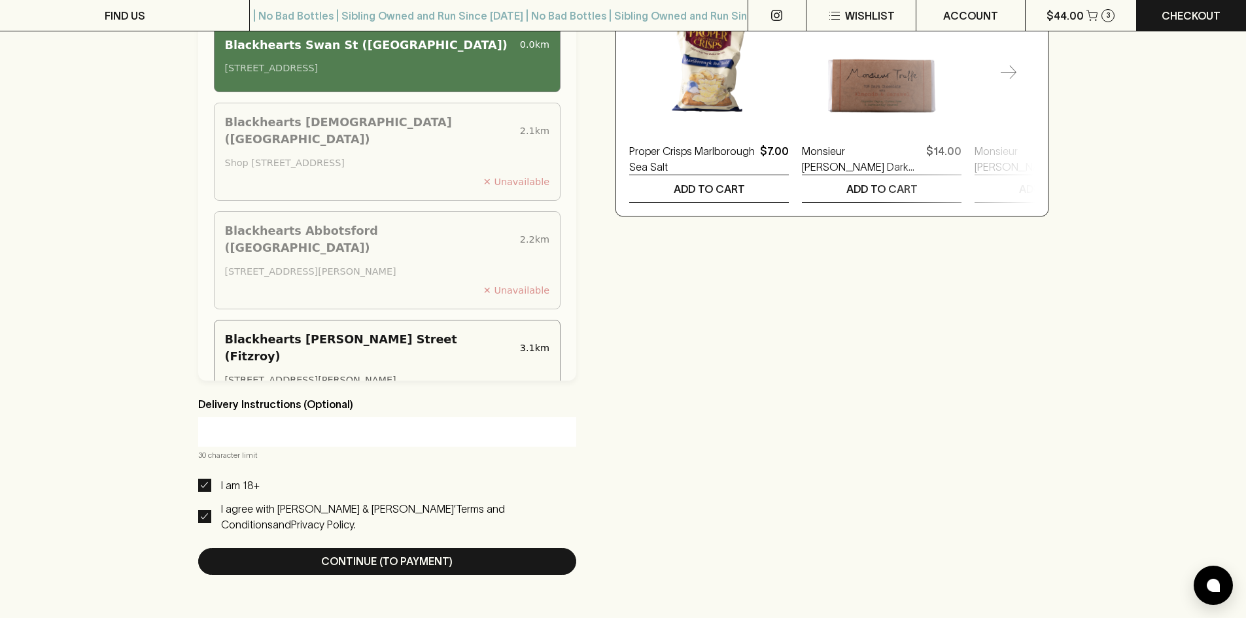
scroll to position [850, 0]
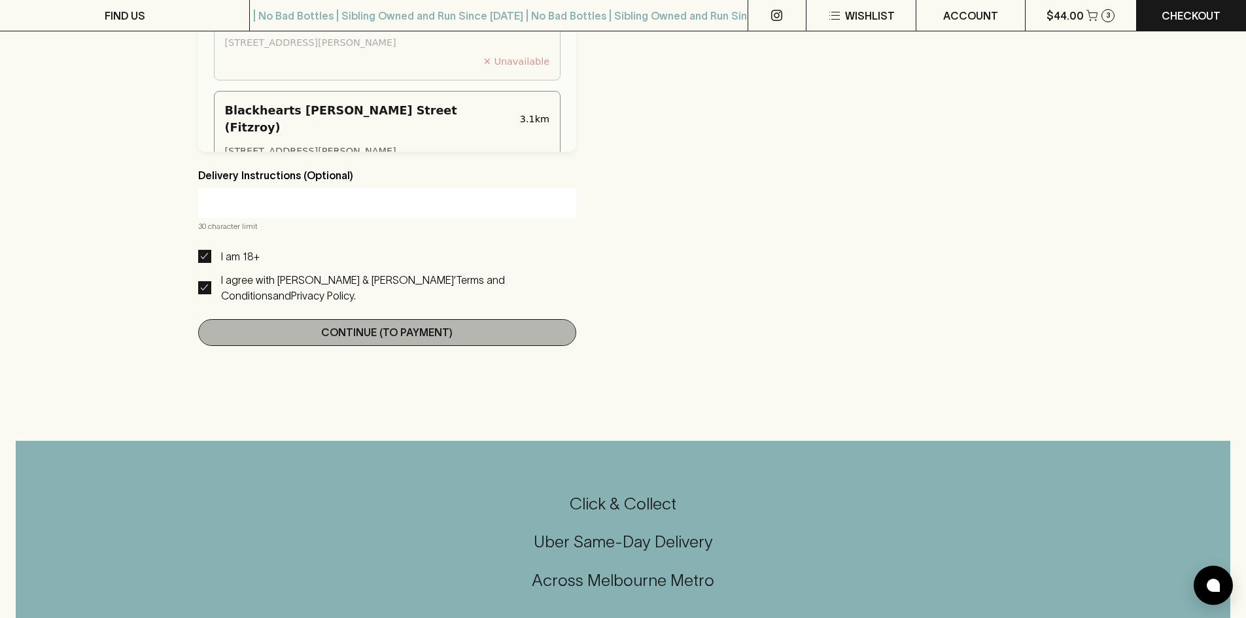
click at [366, 326] on p "Continue (To Payment)" at bounding box center [386, 332] width 131 height 16
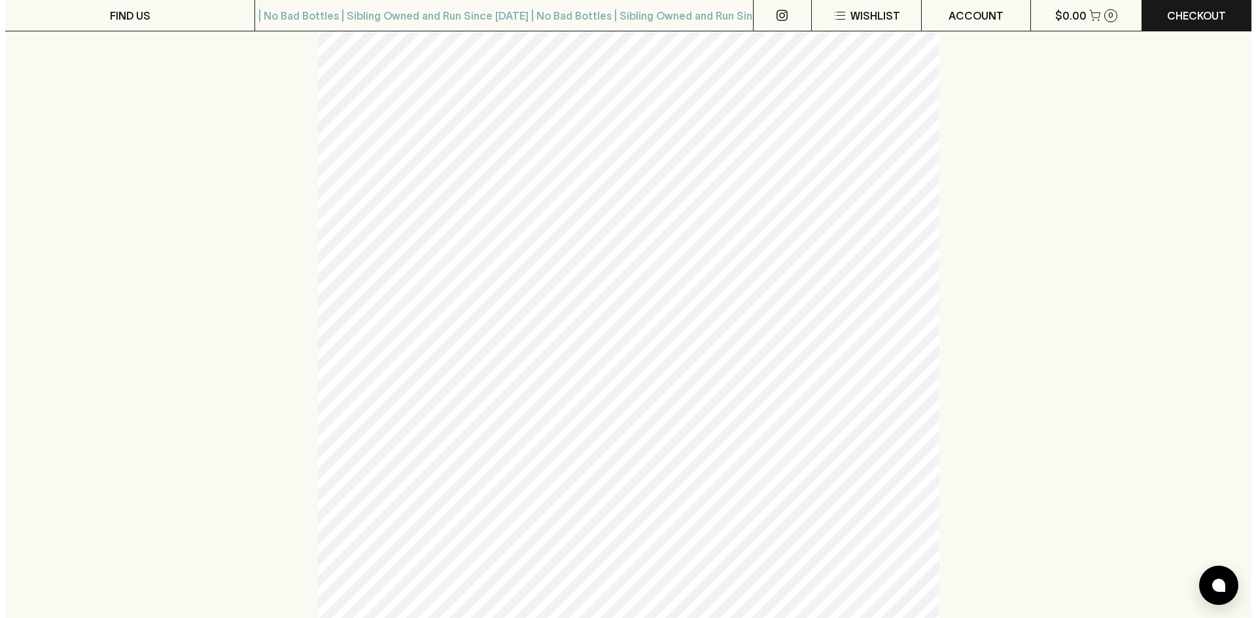
scroll to position [262, 0]
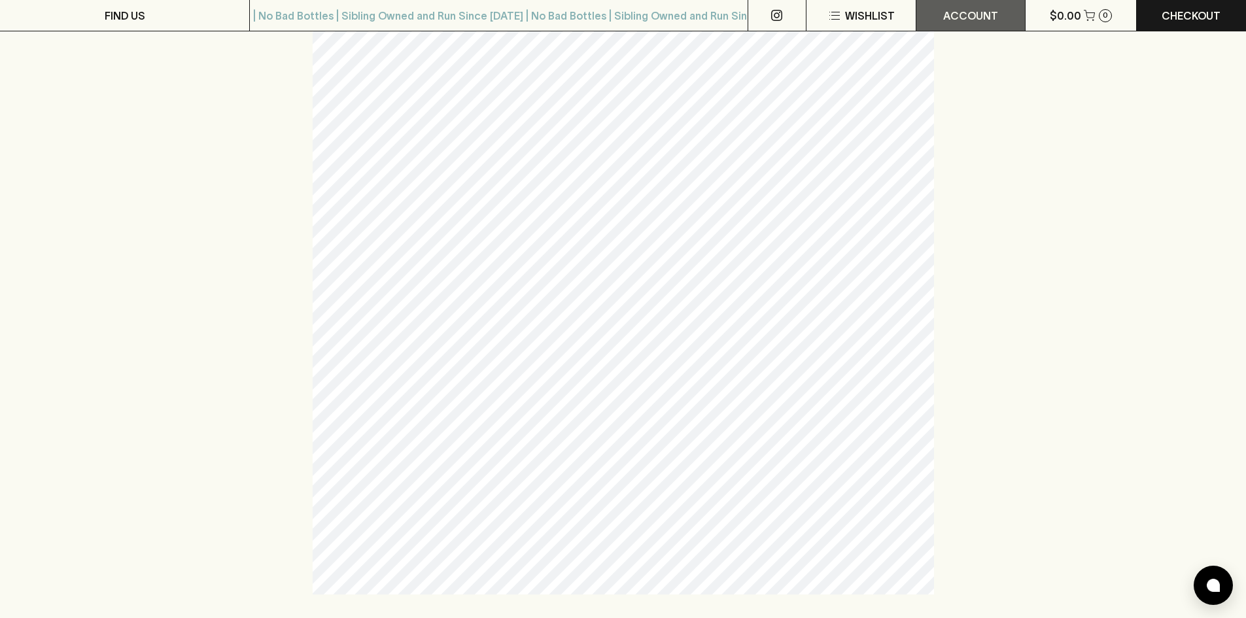
click at [963, 10] on p "ACCOUNT" at bounding box center [970, 16] width 55 height 16
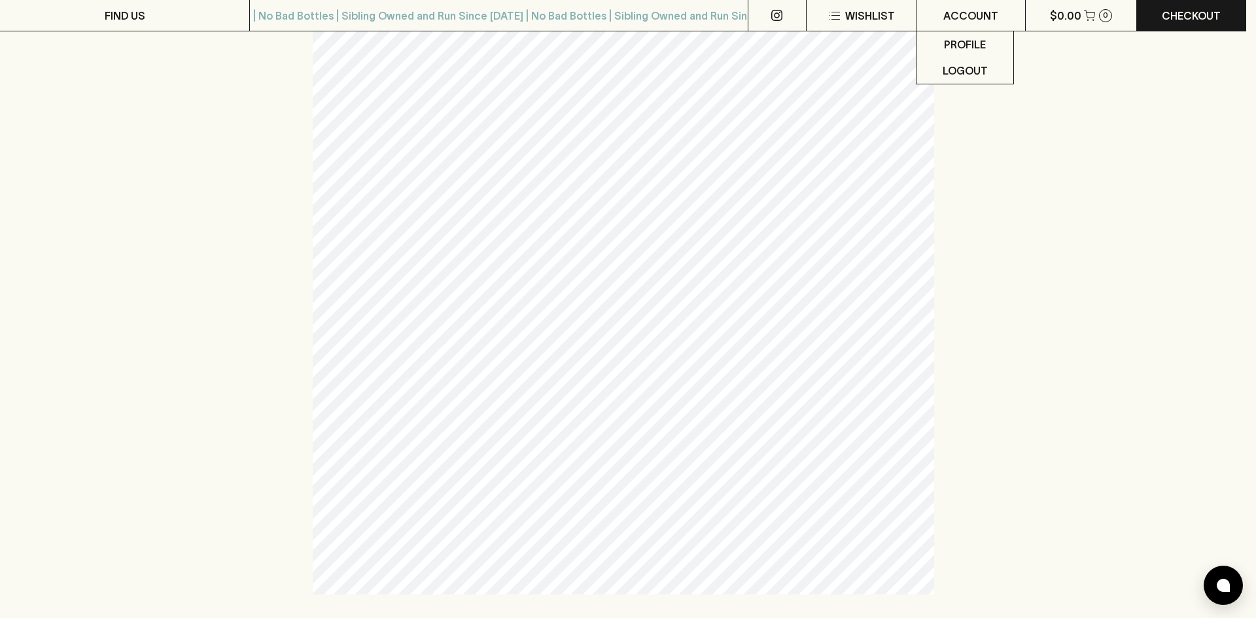
click at [1119, 269] on div at bounding box center [628, 309] width 1256 height 618
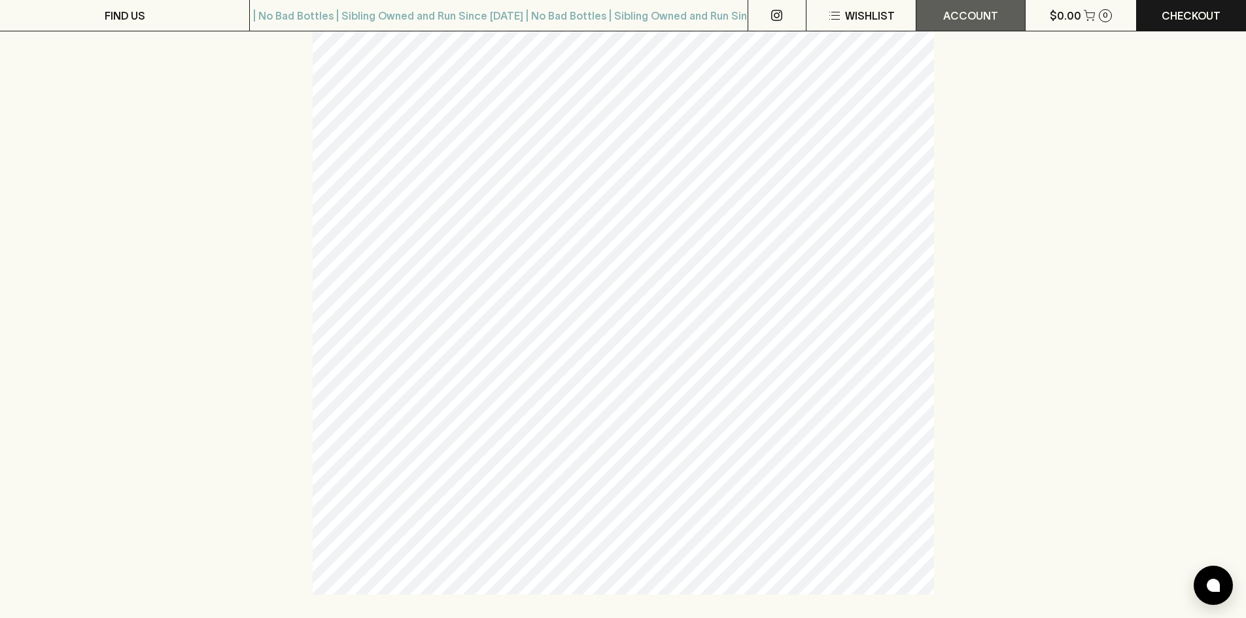
click at [957, 12] on p "ACCOUNT" at bounding box center [970, 16] width 55 height 16
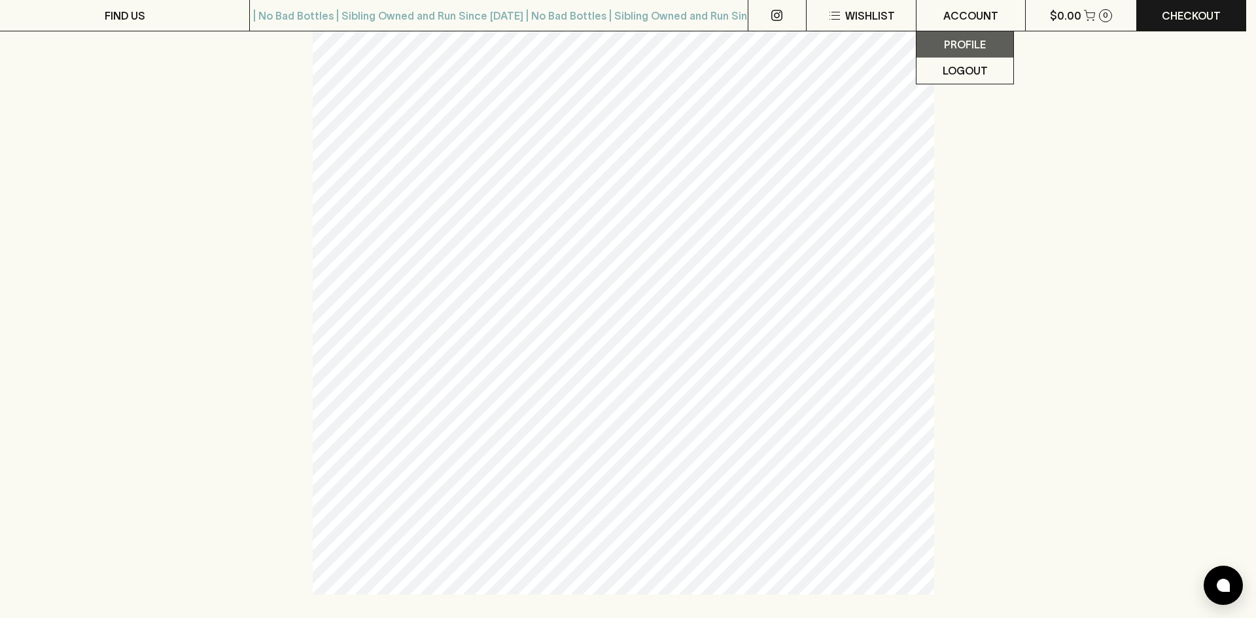
click at [965, 46] on p "Profile" at bounding box center [965, 45] width 42 height 16
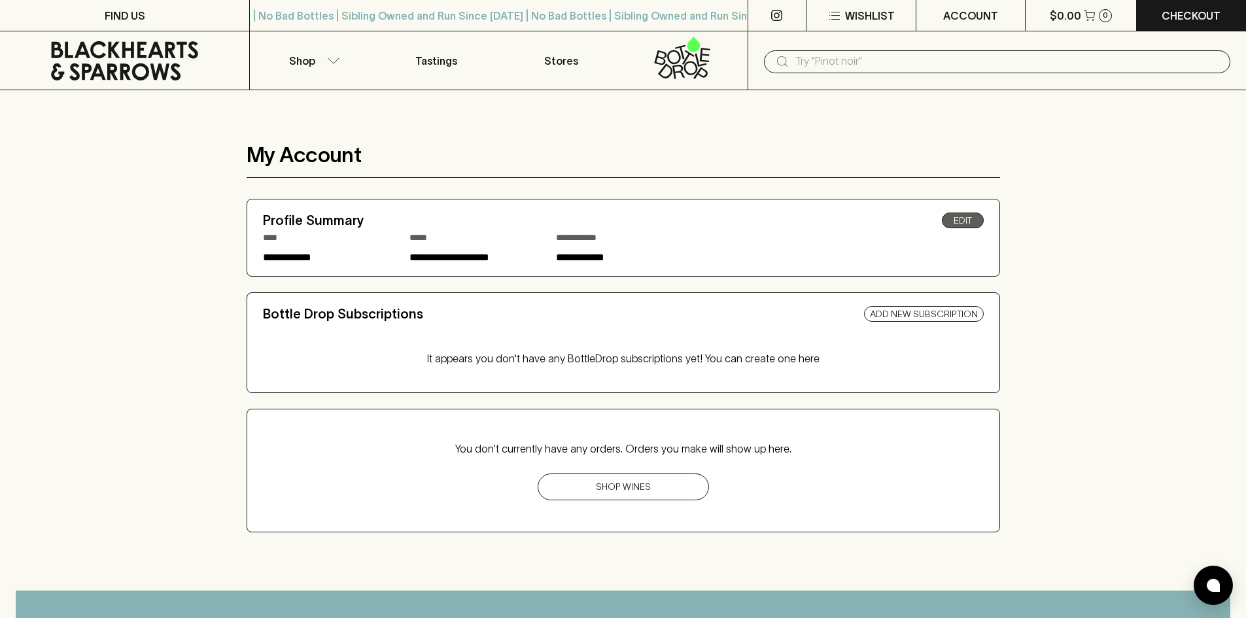
click at [971, 218] on link "Edit" at bounding box center [963, 221] width 42 height 16
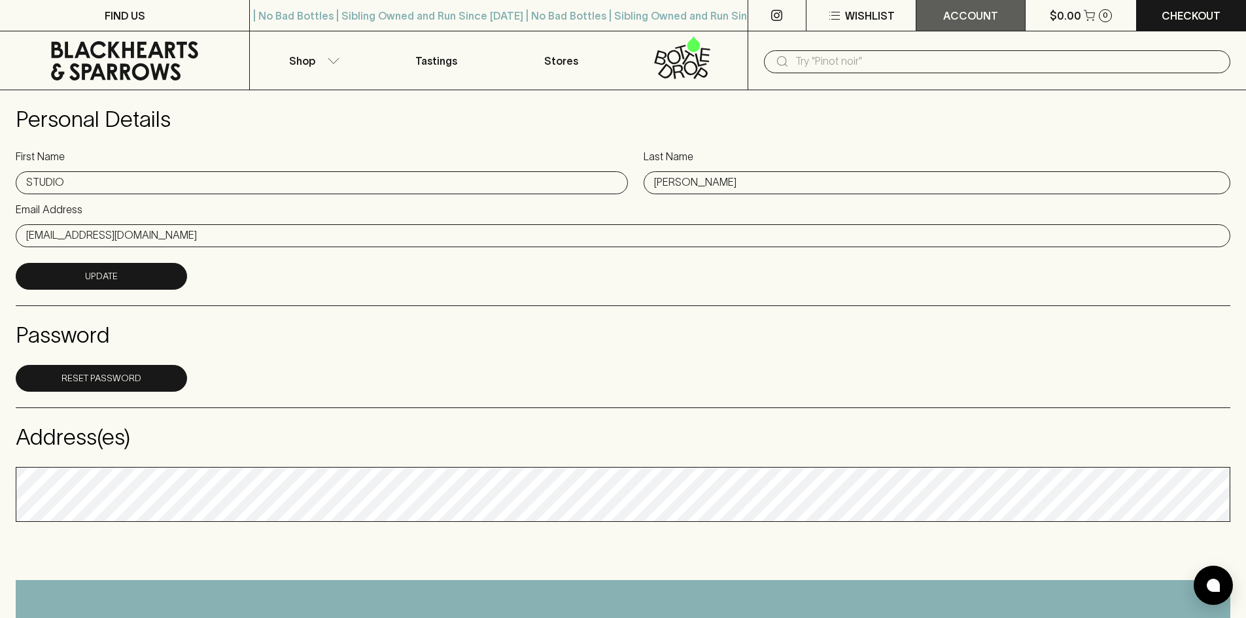
click at [955, 12] on p "ACCOUNT" at bounding box center [970, 16] width 55 height 16
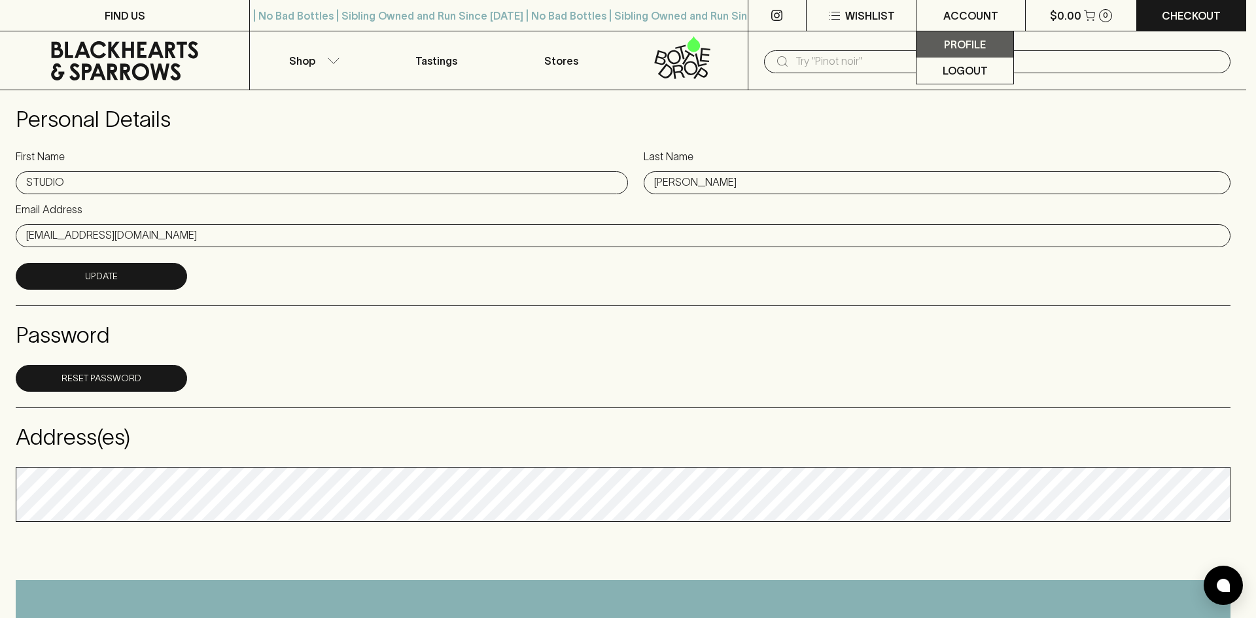
click at [975, 44] on p "Profile" at bounding box center [965, 45] width 42 height 16
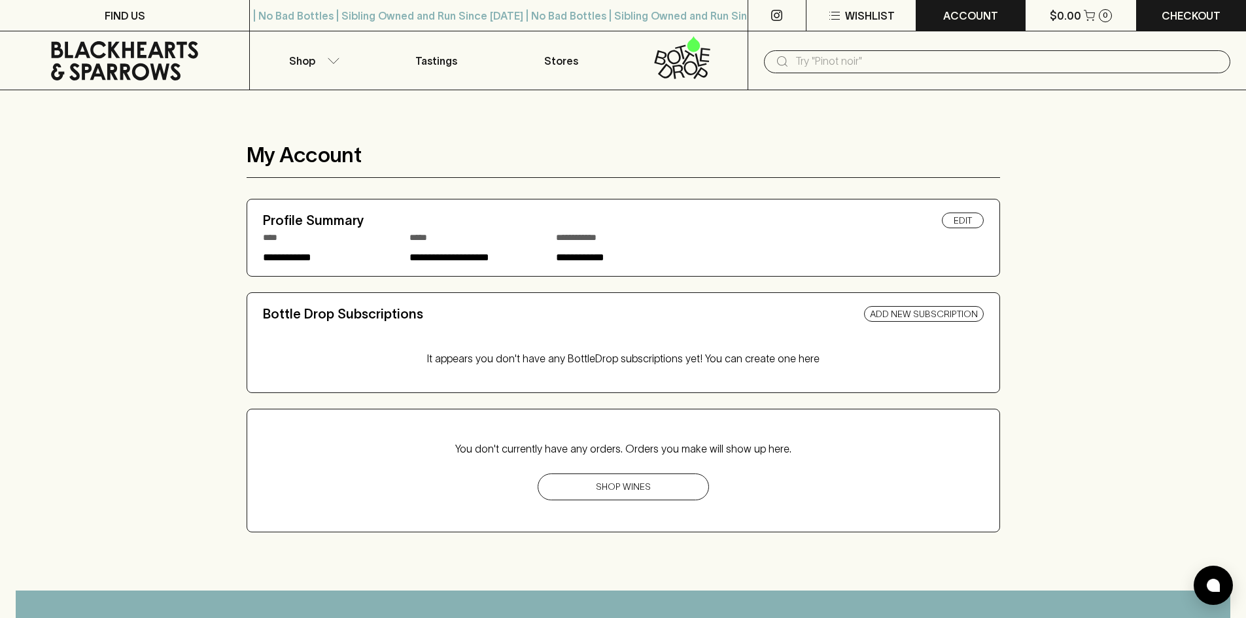
click at [953, 12] on p "ACCOUNT" at bounding box center [970, 16] width 55 height 16
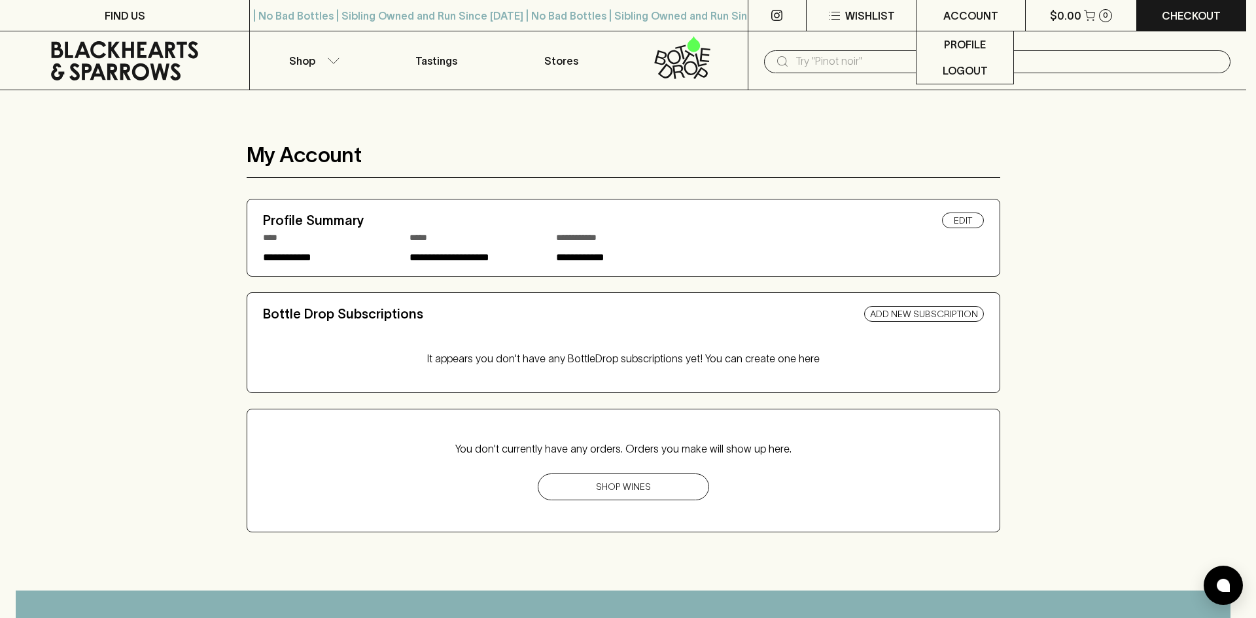
click at [112, 218] on div at bounding box center [628, 309] width 1256 height 618
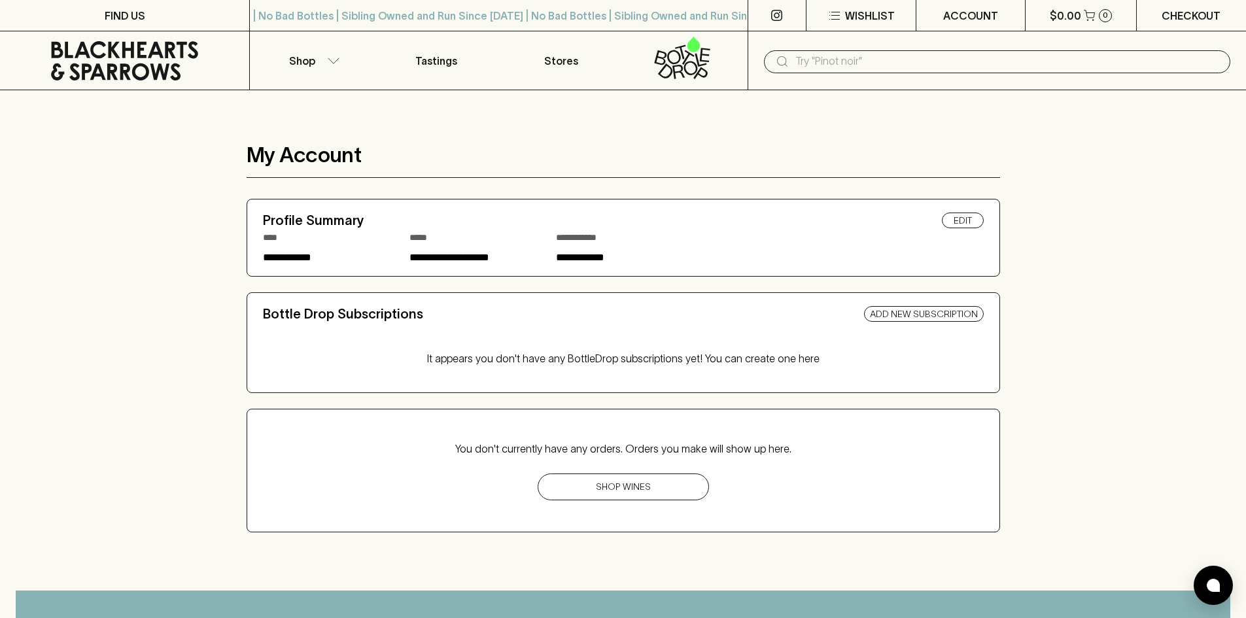
click at [1195, 13] on p "Checkout" at bounding box center [1190, 16] width 59 height 16
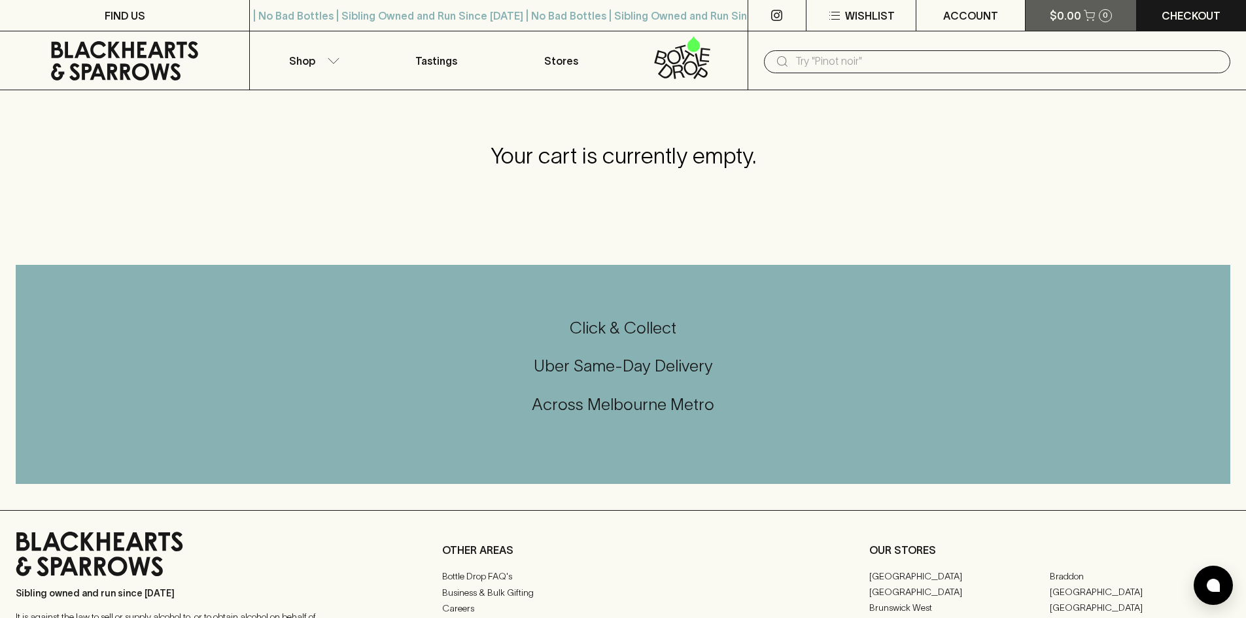
click at [1084, 11] on icon "button" at bounding box center [1089, 15] width 11 height 11
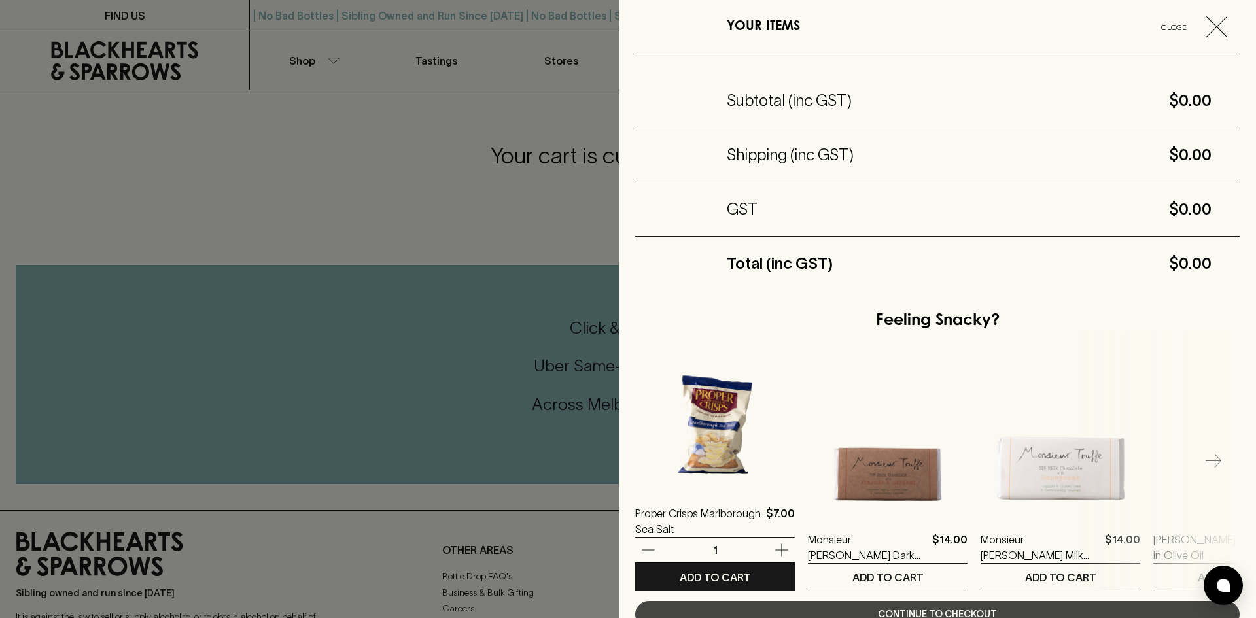
click at [789, 332] on div at bounding box center [715, 345] width 160 height 26
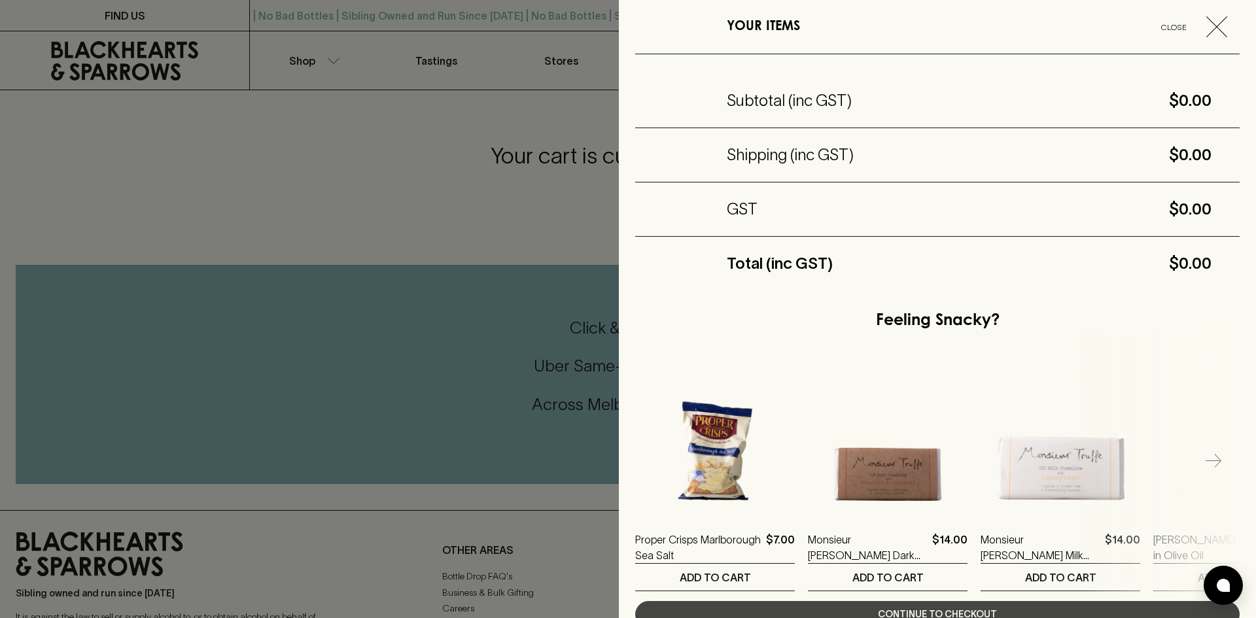
click at [1169, 26] on span "Close" at bounding box center [1173, 27] width 54 height 14
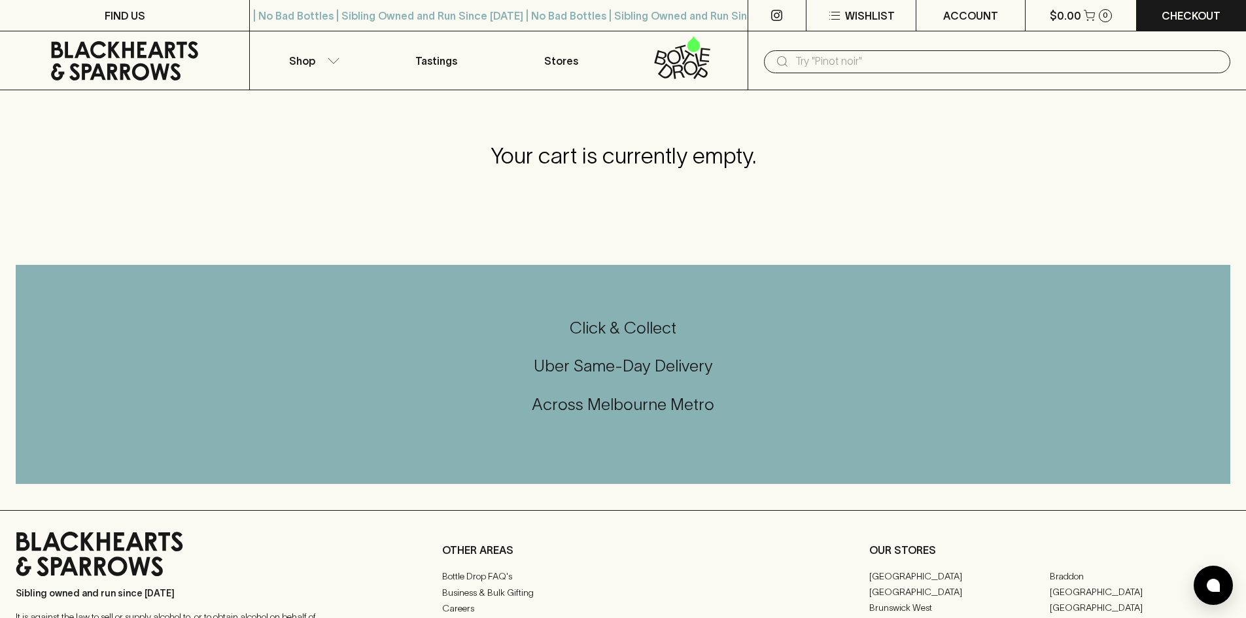
click at [98, 63] on icon at bounding box center [124, 60] width 147 height 39
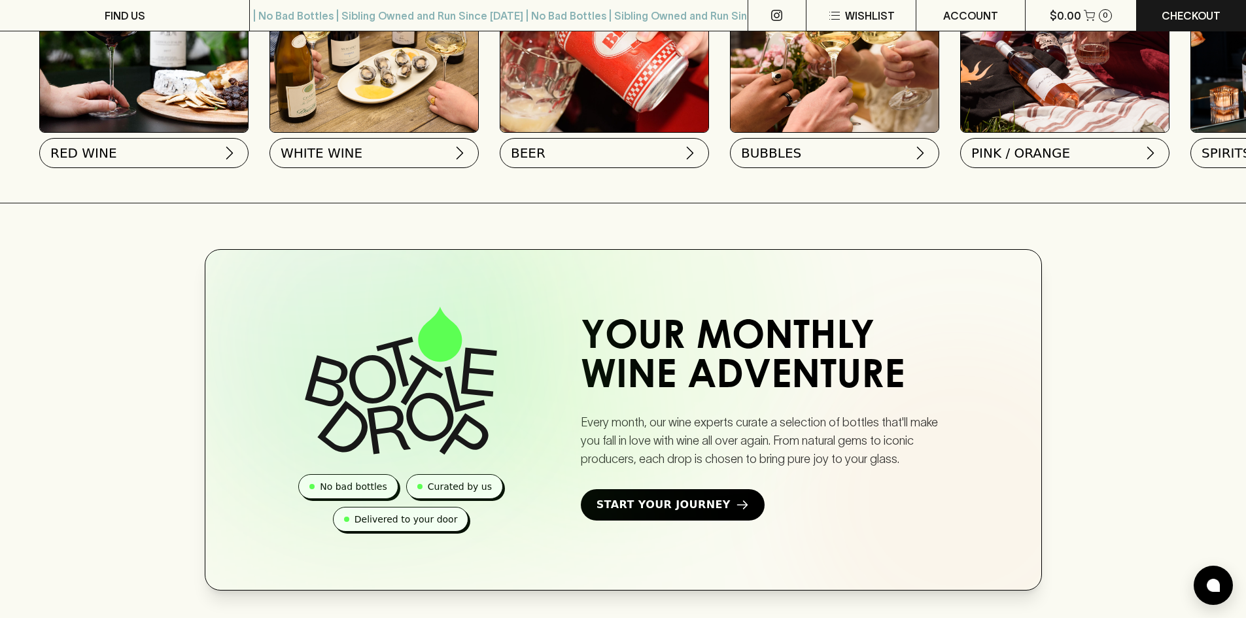
scroll to position [392, 0]
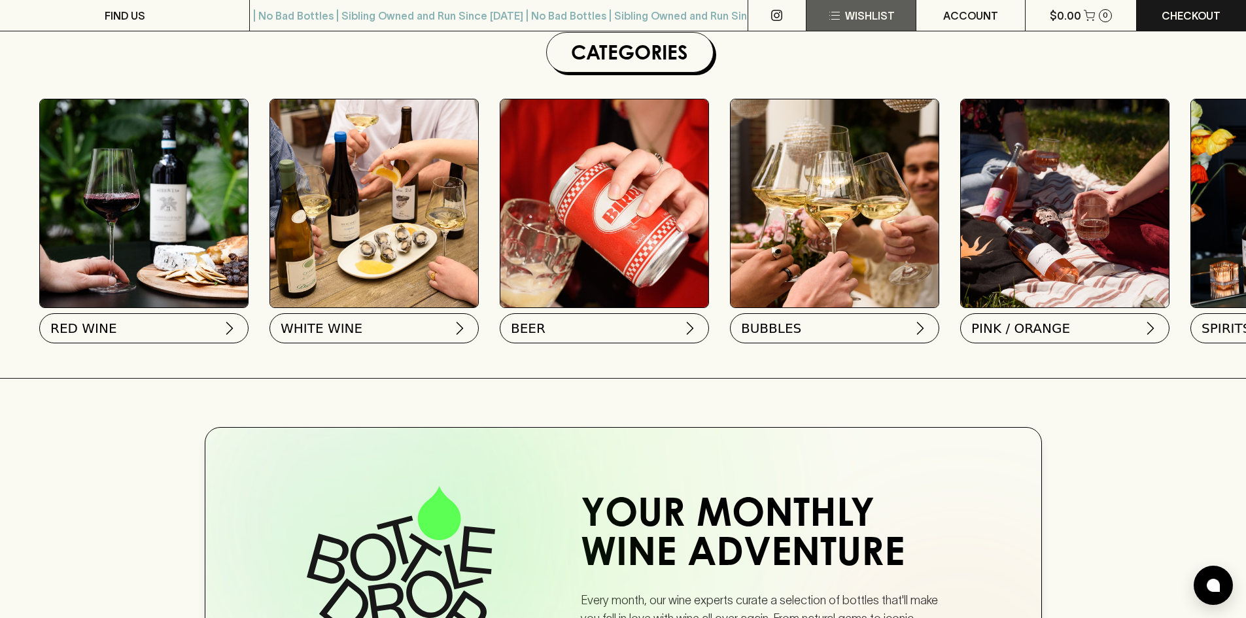
click at [839, 10] on icon "button" at bounding box center [835, 16] width 16 height 16
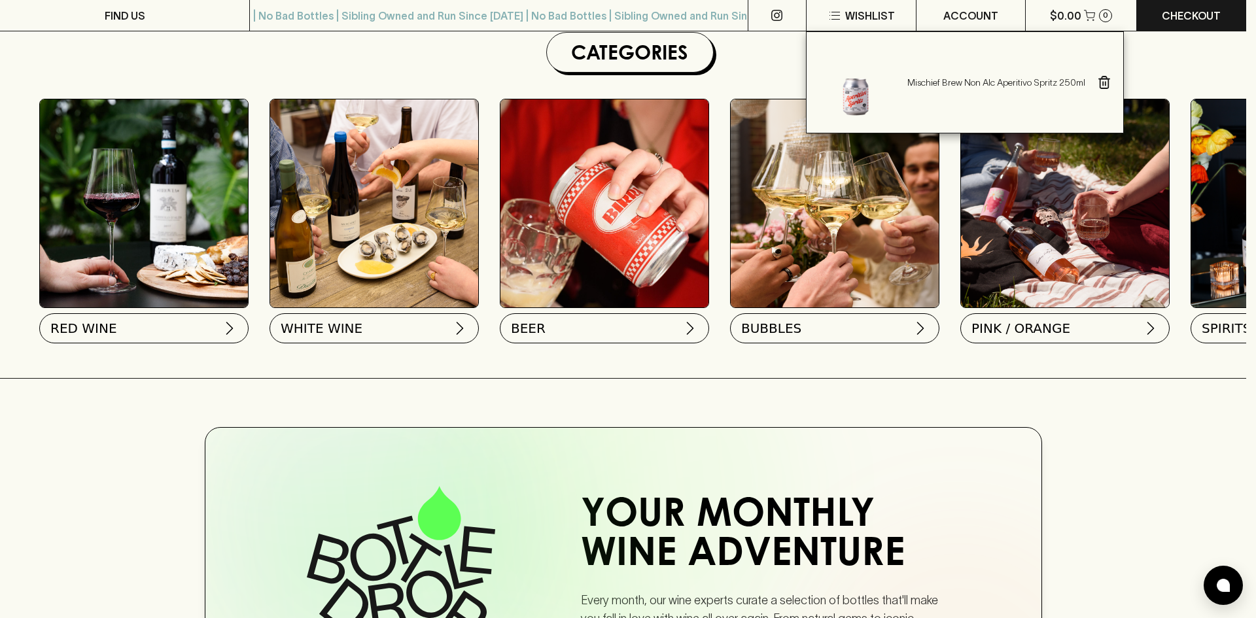
click at [452, 63] on div at bounding box center [628, 309] width 1256 height 618
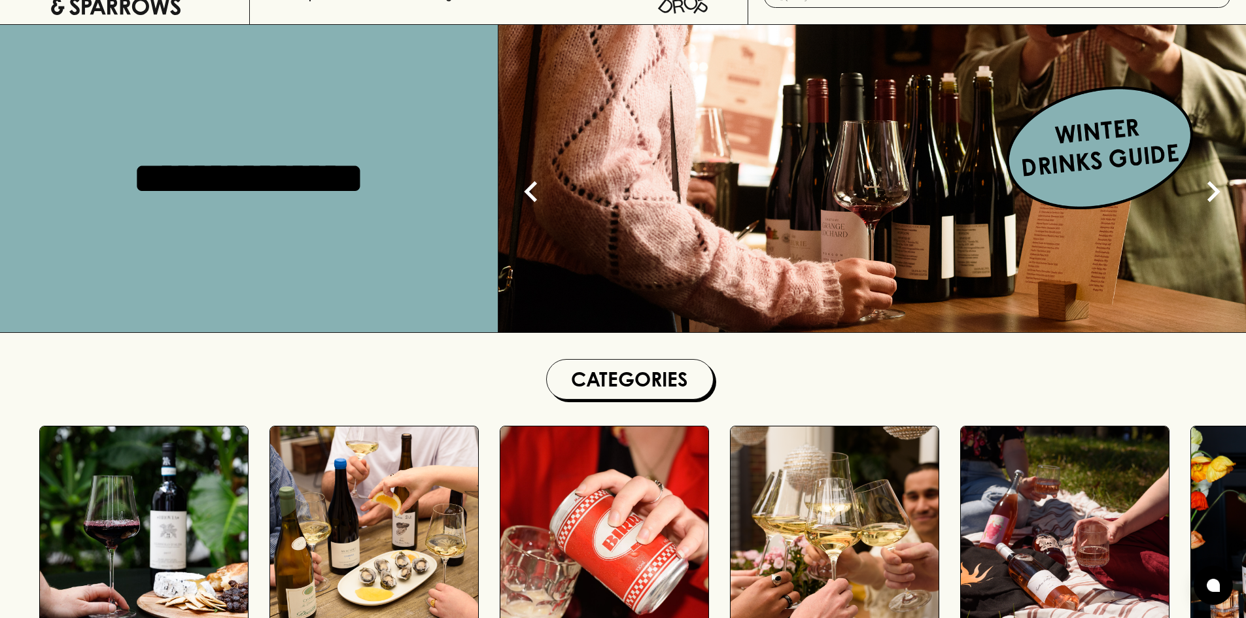
scroll to position [0, 0]
